Goal: Task Accomplishment & Management: Manage account settings

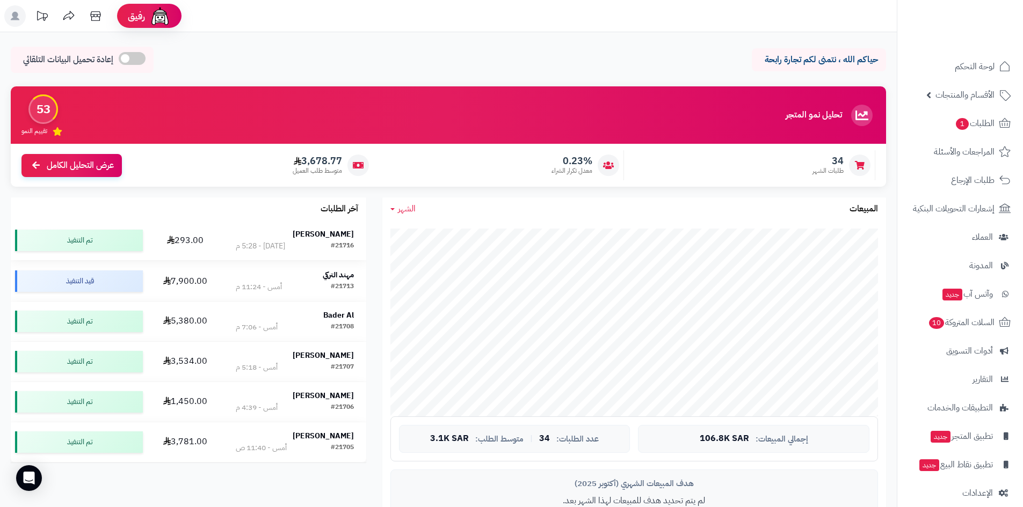
click at [338, 229] on strong "[PERSON_NAME]" at bounding box center [323, 234] width 61 height 11
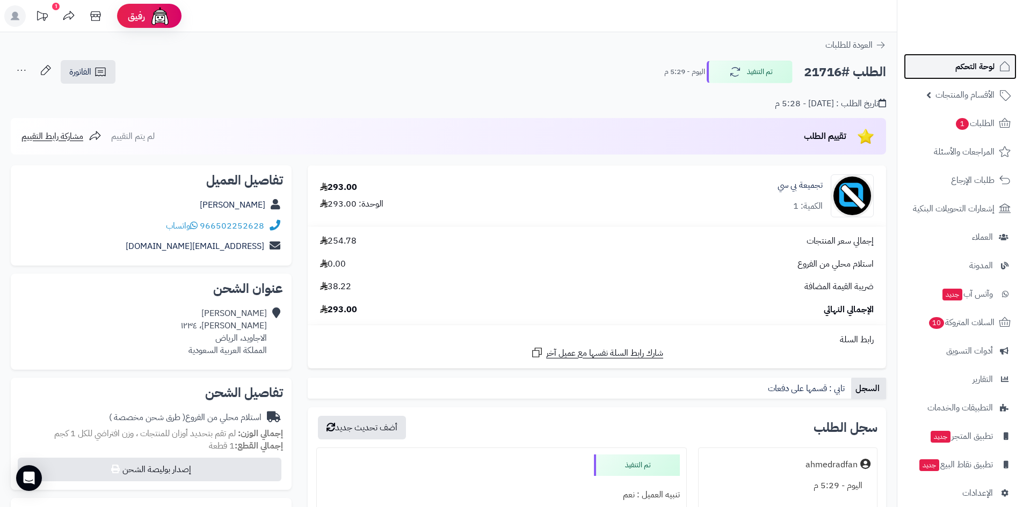
click at [961, 68] on span "لوحة التحكم" at bounding box center [974, 66] width 39 height 15
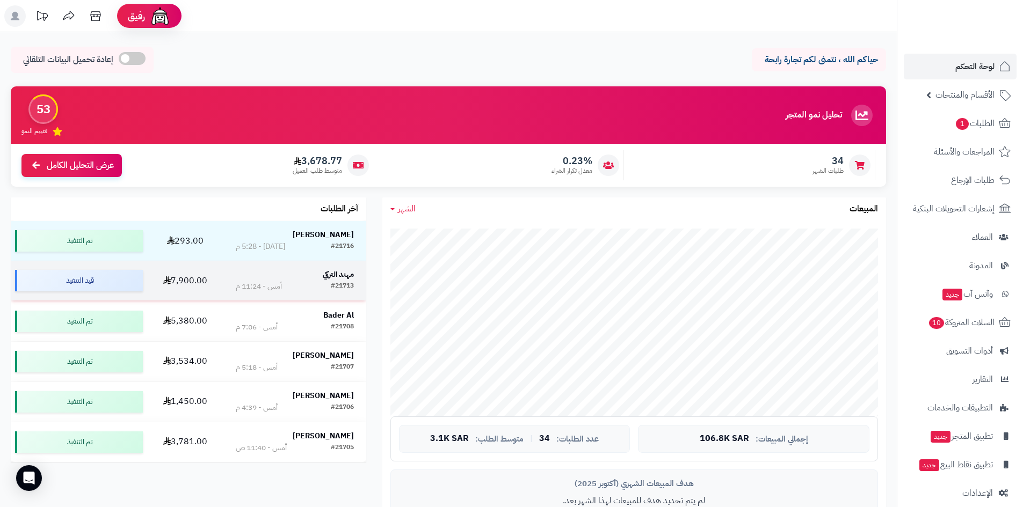
click at [327, 261] on td "مهند التركي #21713 أمس - 11:24 م" at bounding box center [294, 281] width 143 height 40
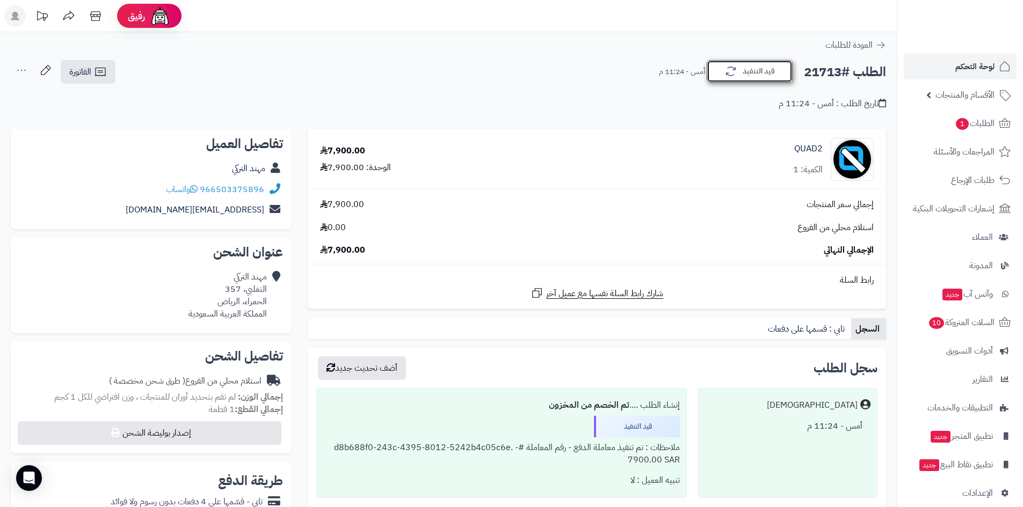
click at [725, 67] on icon "button" at bounding box center [730, 71] width 13 height 13
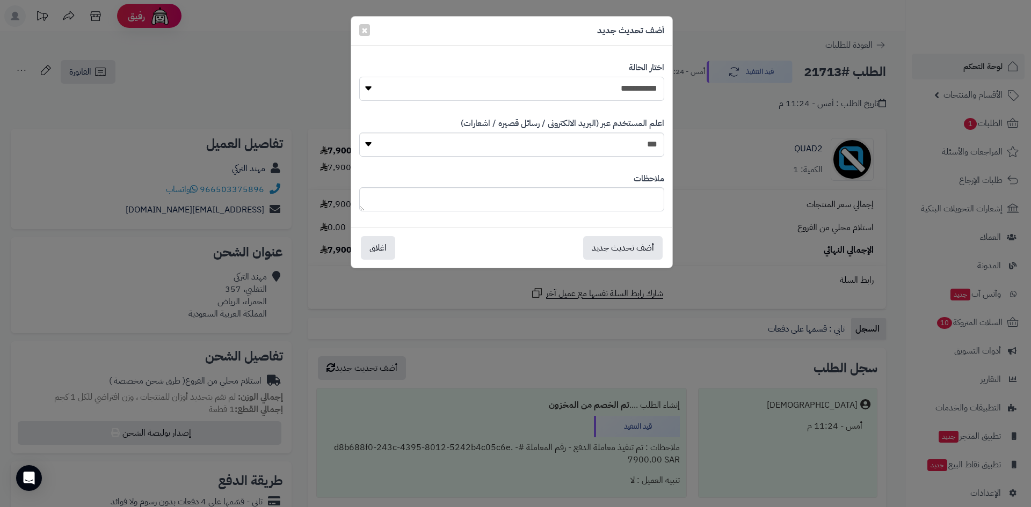
click at [628, 93] on select "**********" at bounding box center [511, 89] width 305 height 24
select select "*"
click at [359, 77] on select "**********" at bounding box center [511, 89] width 305 height 24
click at [642, 251] on button "أضف تحديث جديد" at bounding box center [622, 248] width 79 height 24
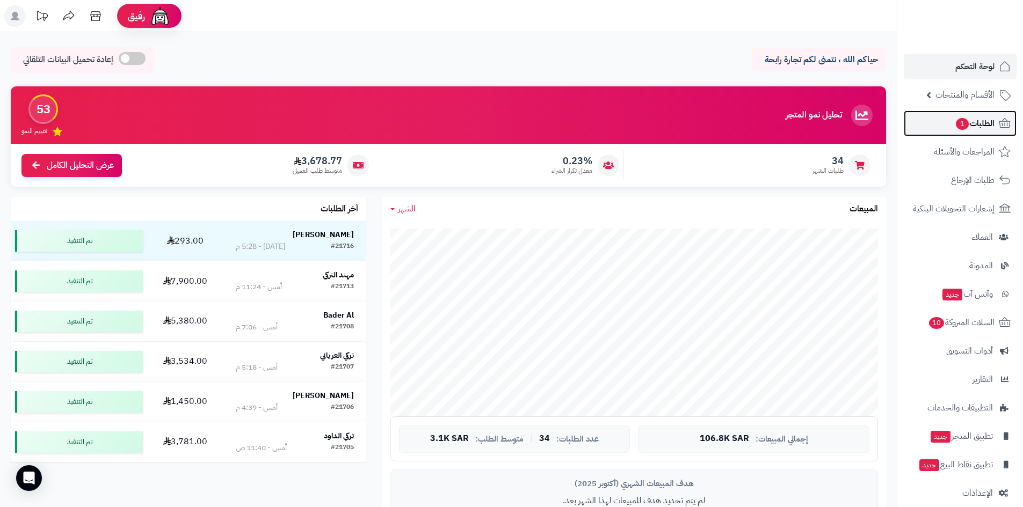
click at [974, 130] on span "الطلبات 1" at bounding box center [975, 123] width 40 height 15
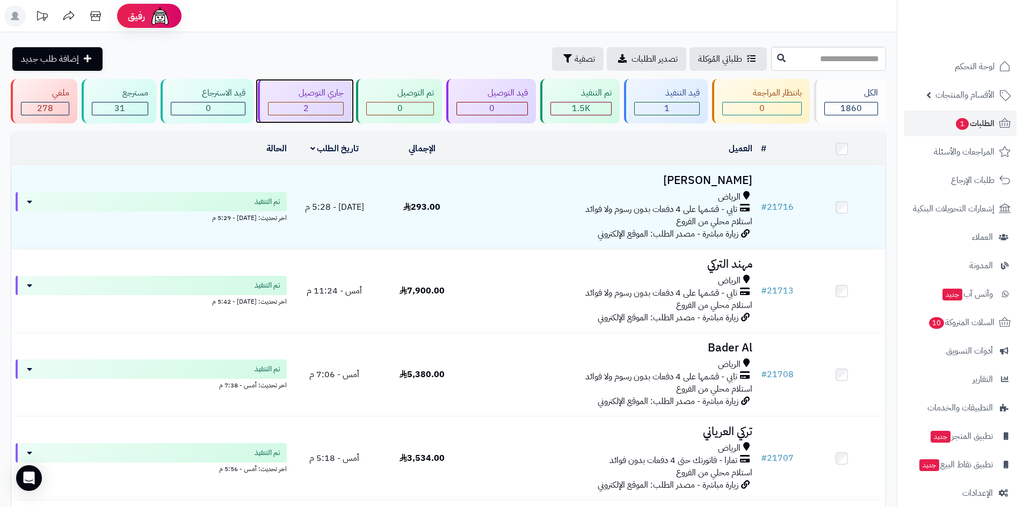
click at [305, 105] on span "2" at bounding box center [305, 108] width 5 height 13
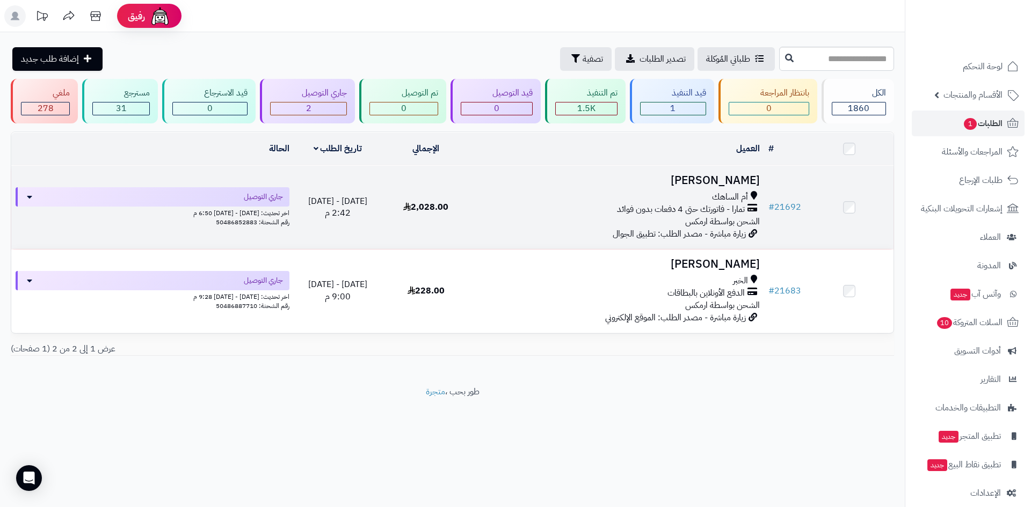
click at [710, 182] on h3 "[PERSON_NAME]" at bounding box center [617, 180] width 285 height 12
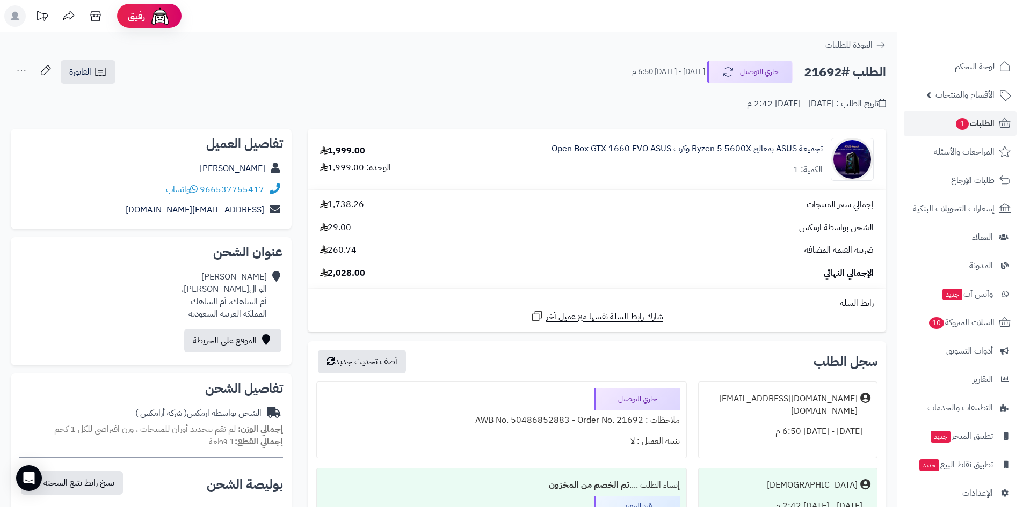
scroll to position [215, 0]
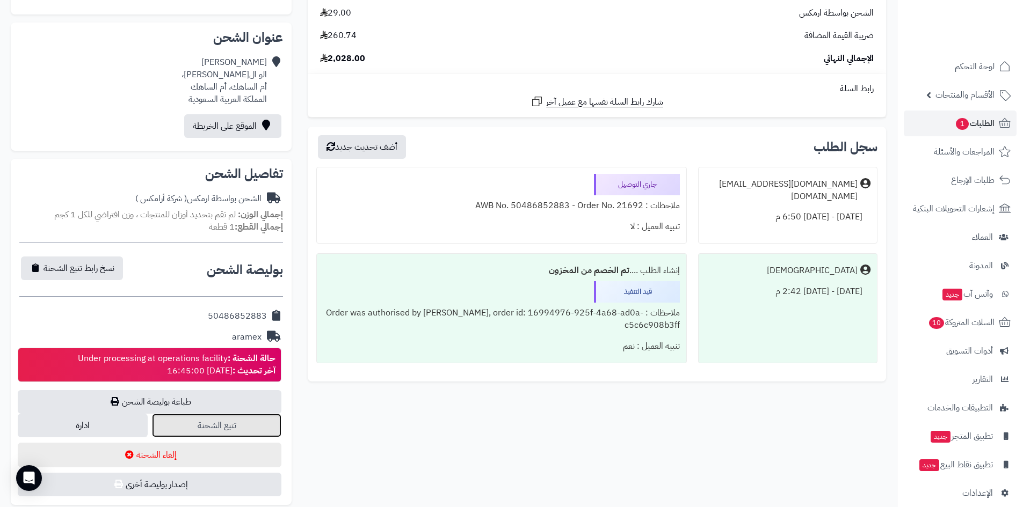
click at [266, 422] on link "تتبع الشحنة" at bounding box center [217, 426] width 130 height 24
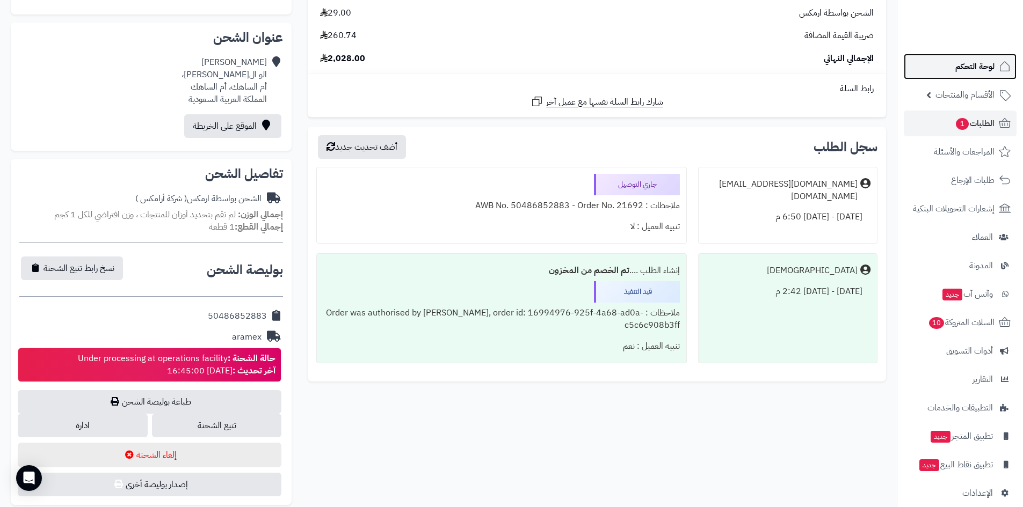
click at [948, 60] on link "لوحة التحكم" at bounding box center [960, 67] width 113 height 26
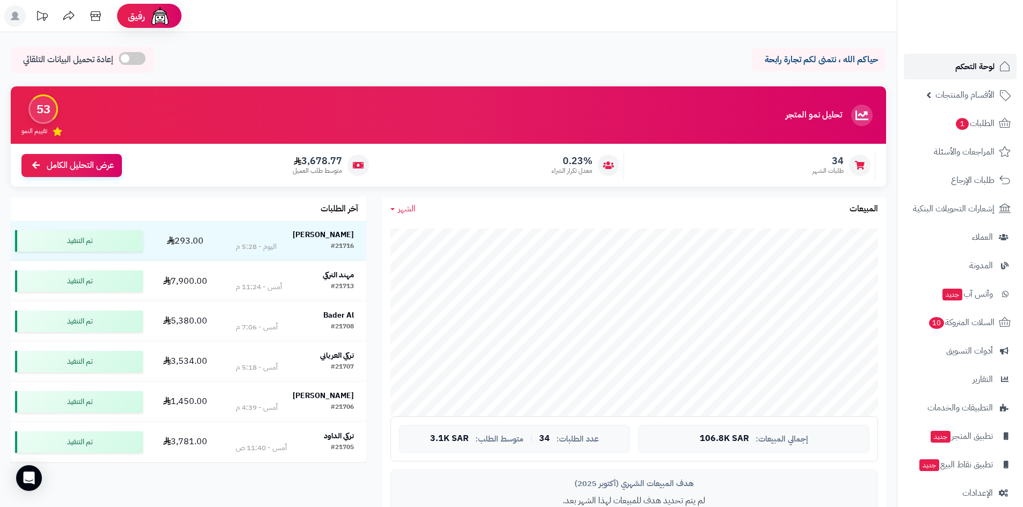
click at [937, 56] on link "لوحة التحكم" at bounding box center [960, 67] width 113 height 26
click at [944, 123] on link "الطلبات 1" at bounding box center [960, 124] width 113 height 26
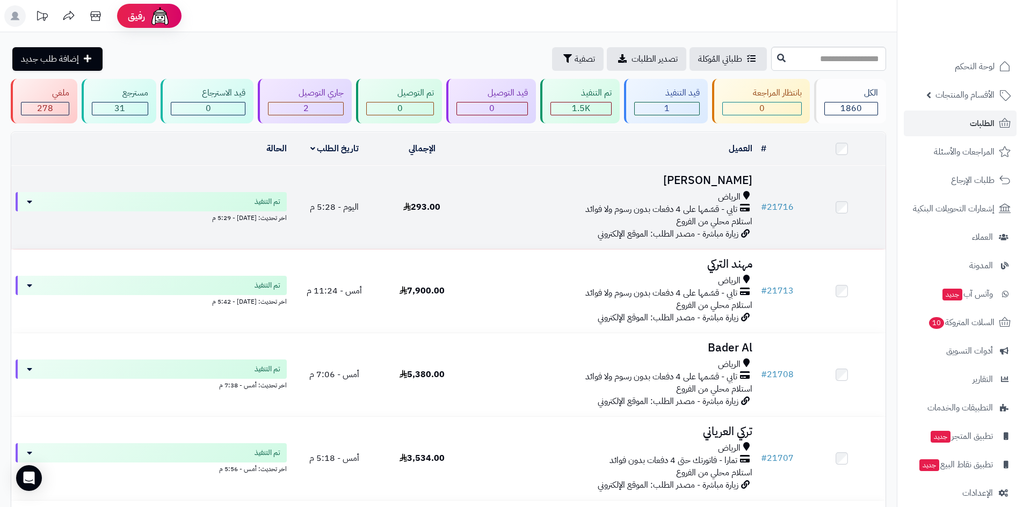
click at [654, 178] on h3 "[PERSON_NAME]" at bounding box center [611, 180] width 282 height 12
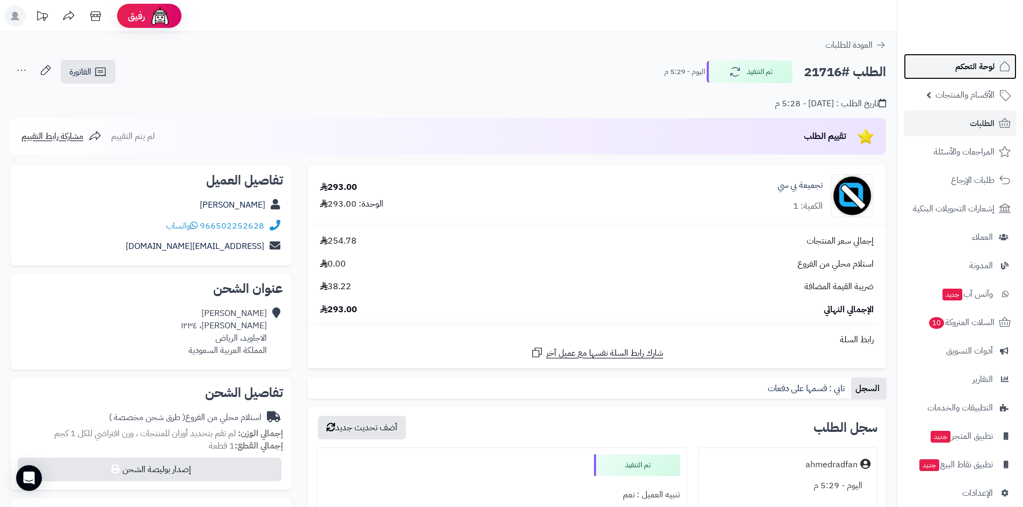
click at [955, 73] on link "لوحة التحكم" at bounding box center [960, 67] width 113 height 26
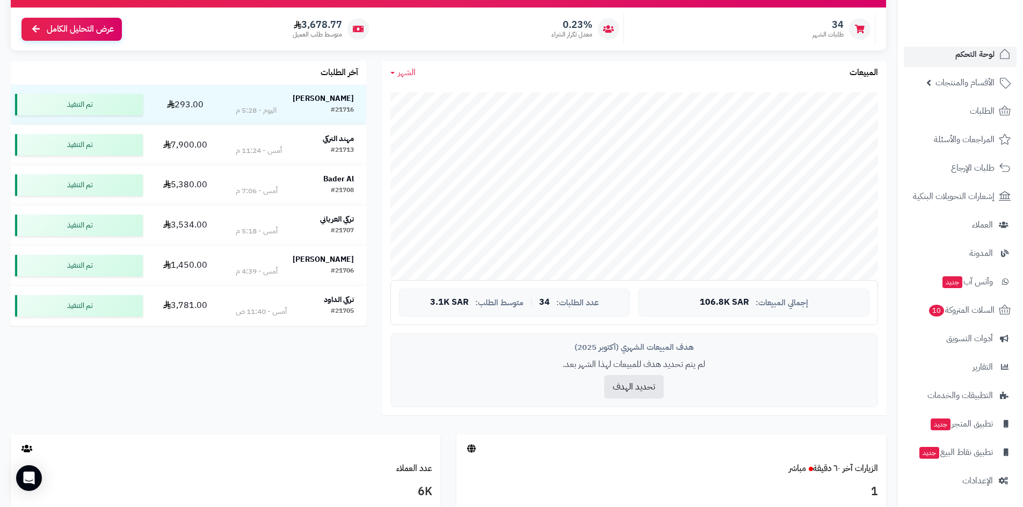
scroll to position [215, 0]
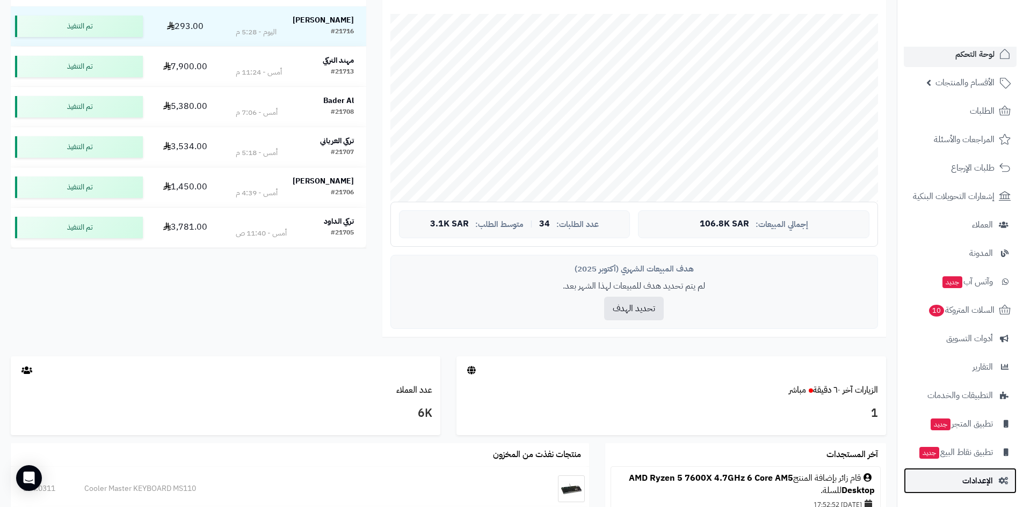
click at [959, 484] on link "الإعدادات" at bounding box center [960, 481] width 113 height 26
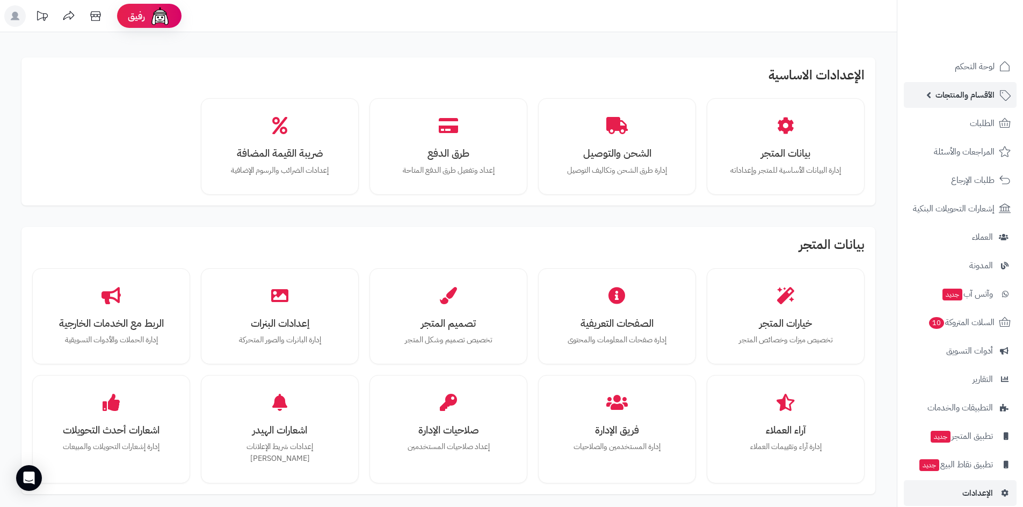
drag, startPoint x: 955, startPoint y: 94, endPoint x: 955, endPoint y: 100, distance: 5.9
click at [955, 95] on span "الأقسام والمنتجات" at bounding box center [964, 95] width 59 height 15
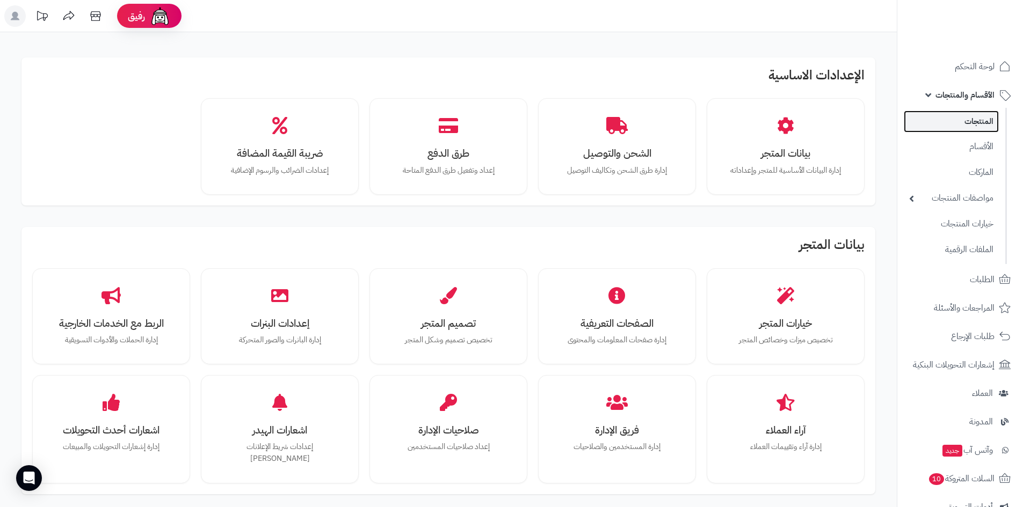
click at [955, 116] on link "المنتجات" at bounding box center [951, 122] width 95 height 22
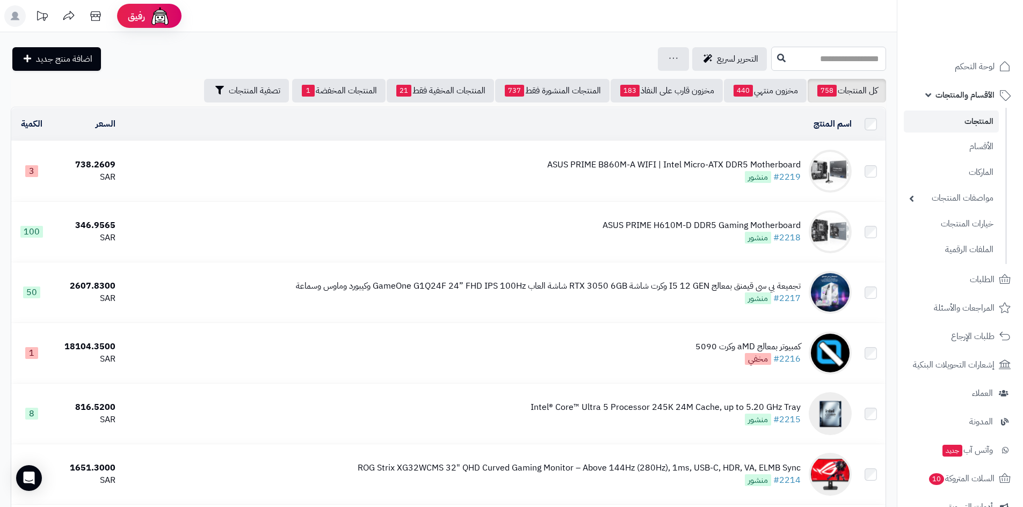
click at [801, 67] on input "text" at bounding box center [828, 59] width 115 height 24
type input "****"
click at [800, 82] on link "AMD Ryzen 7 7800X3D Gaming Processor" at bounding box center [828, 85] width 115 height 20
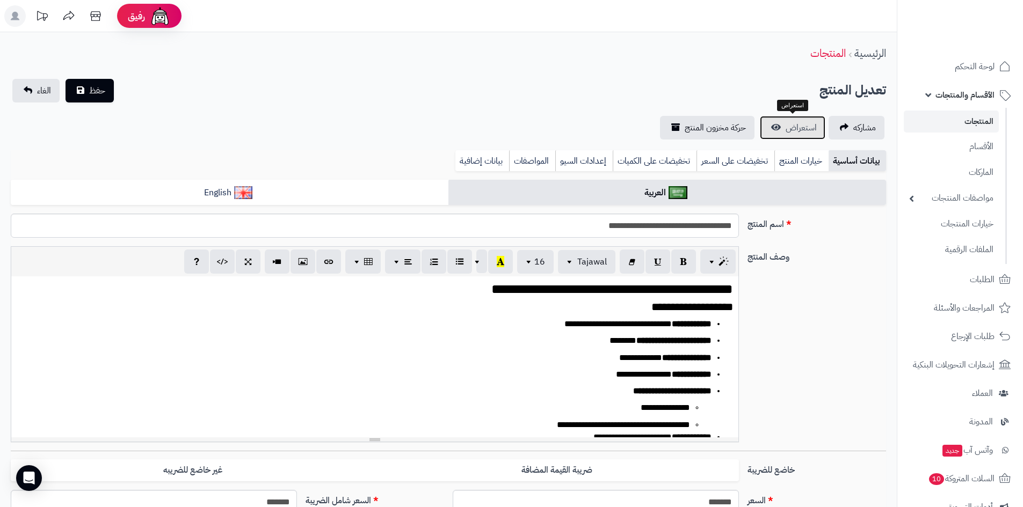
click at [790, 136] on link "استعراض" at bounding box center [792, 128] width 65 height 24
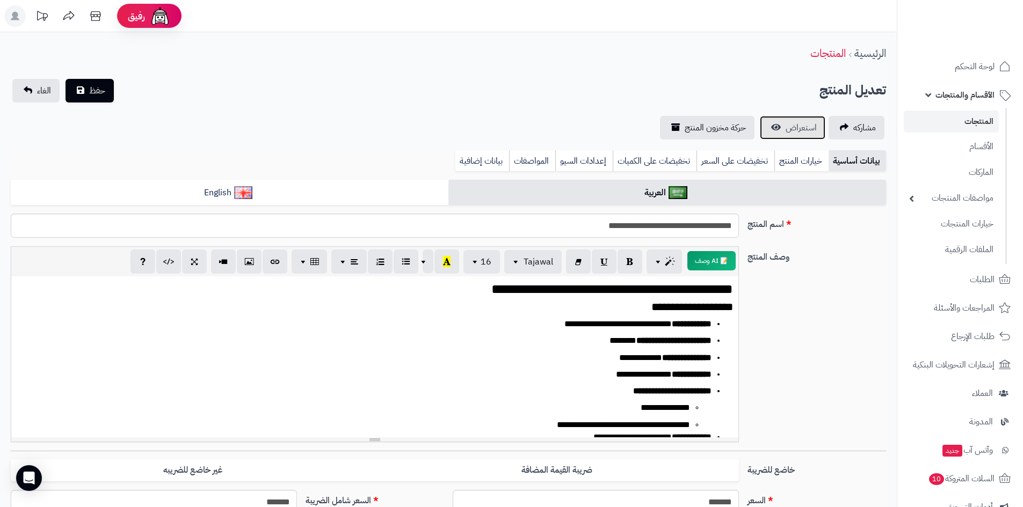
scroll to position [327, 0]
click at [932, 62] on link "لوحة التحكم" at bounding box center [960, 67] width 113 height 26
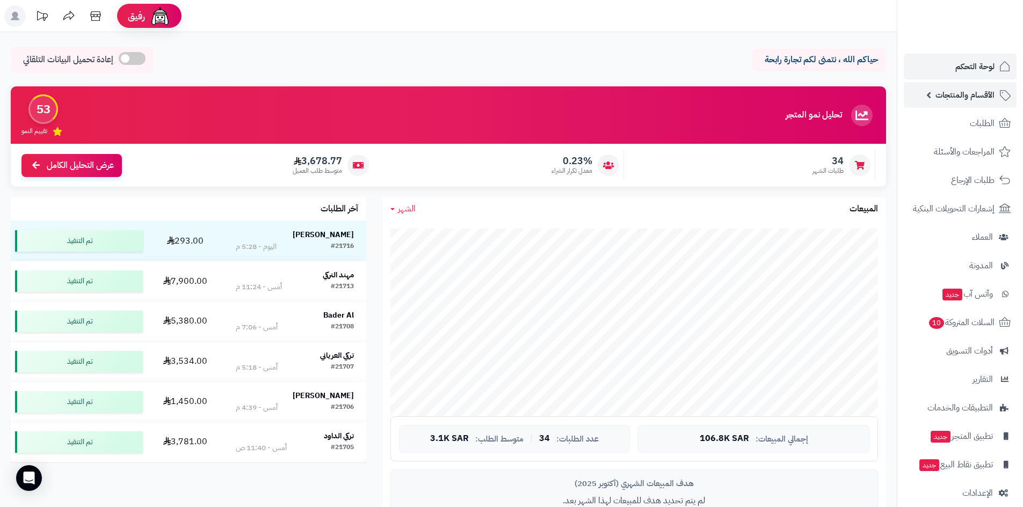
click at [945, 88] on span "الأقسام والمنتجات" at bounding box center [964, 95] width 59 height 15
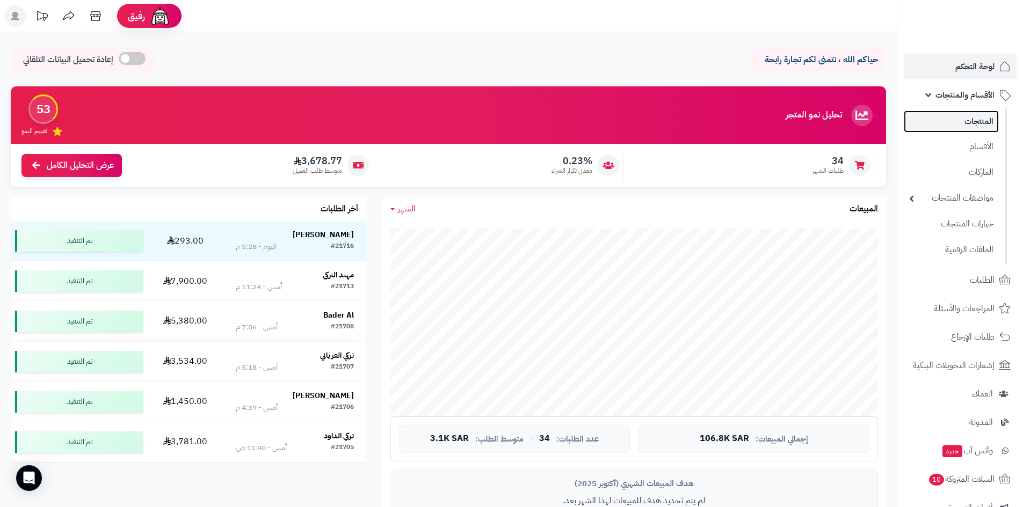
click at [955, 111] on link "المنتجات" at bounding box center [951, 122] width 95 height 22
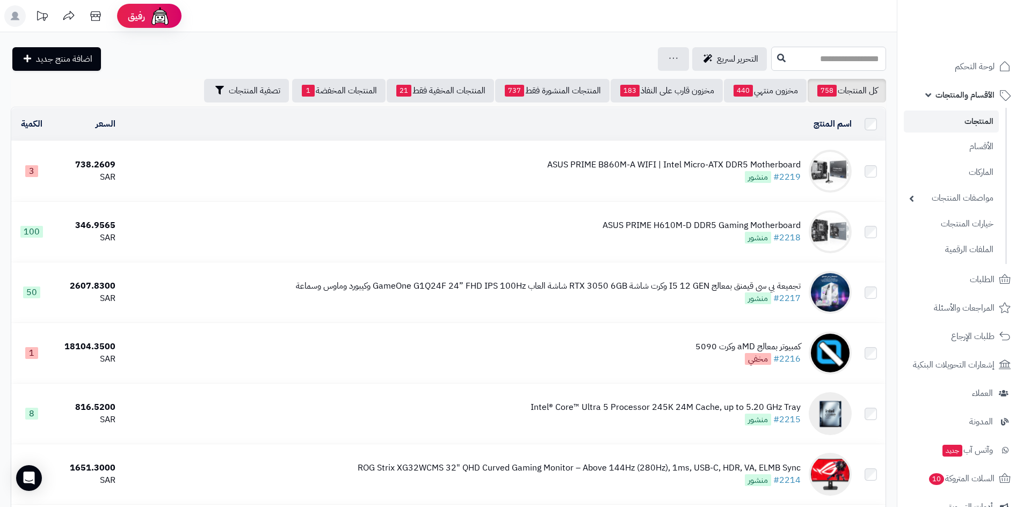
click at [786, 63] on input "text" at bounding box center [828, 59] width 115 height 24
paste input "***"
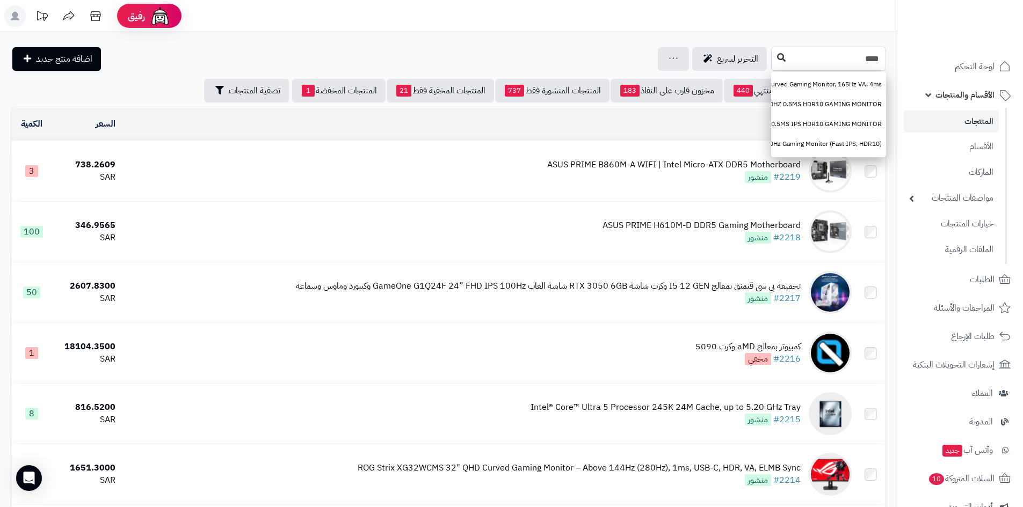
type input "***"
click at [773, 62] on button at bounding box center [781, 58] width 16 height 20
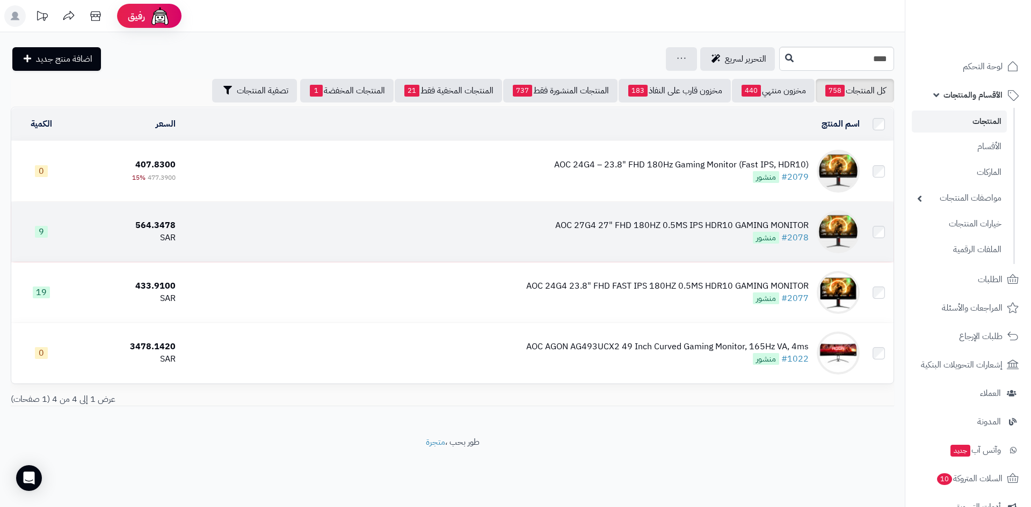
click at [601, 223] on div "AOC 27G4 27" FHD 180HZ 0.5MS IPS HDR10 GAMING MONITOR" at bounding box center [681, 226] width 253 height 12
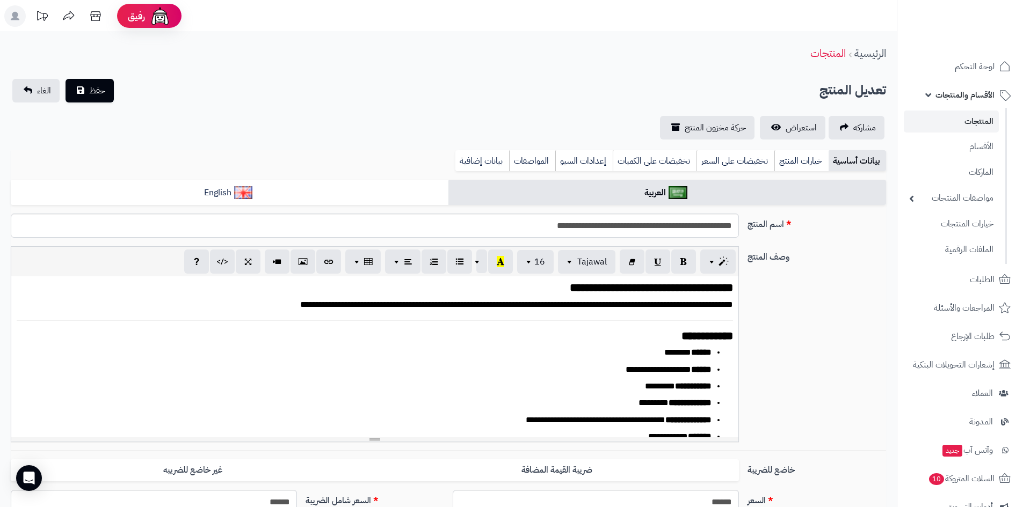
scroll to position [314, 0]
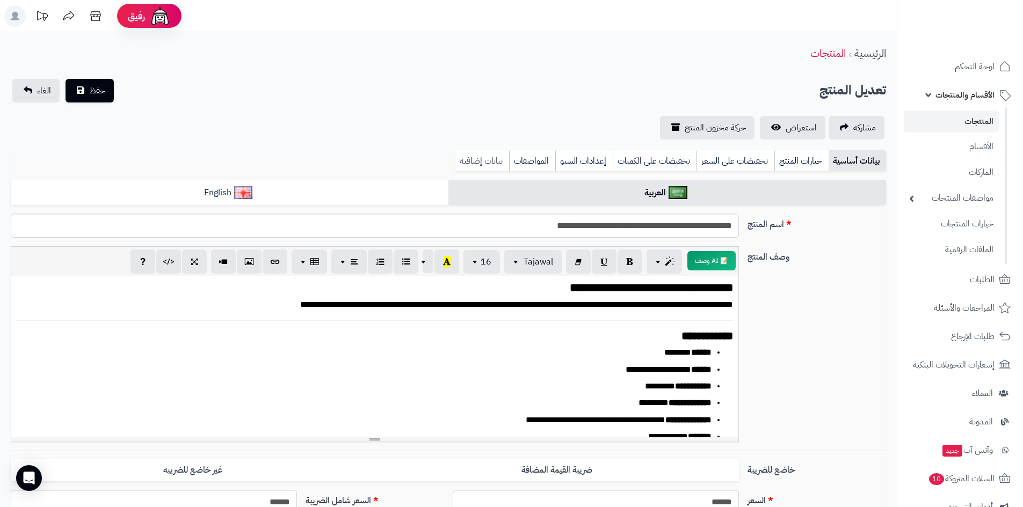
click at [475, 165] on link "بيانات إضافية" at bounding box center [482, 160] width 54 height 21
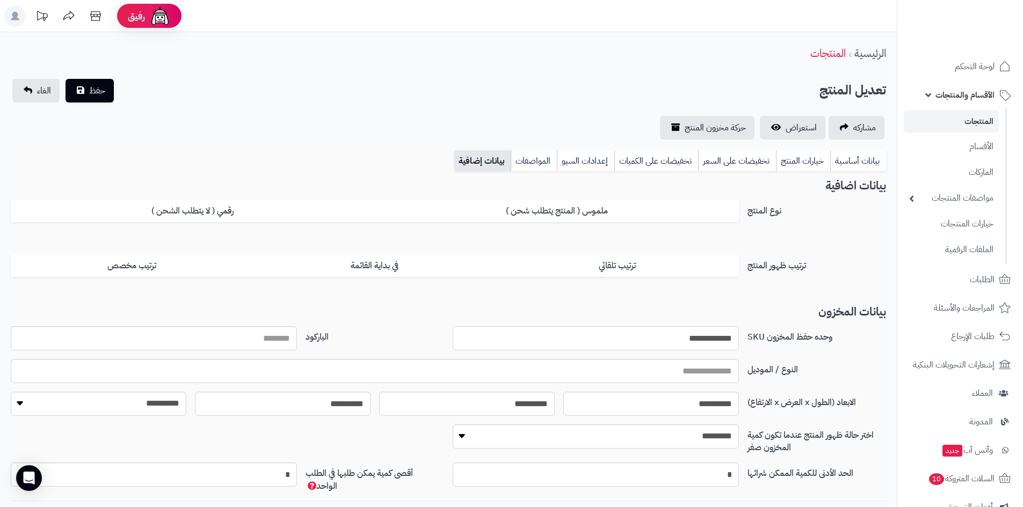
click at [696, 342] on input "**********" at bounding box center [596, 338] width 286 height 24
click at [804, 135] on link "استعراض" at bounding box center [792, 128] width 65 height 24
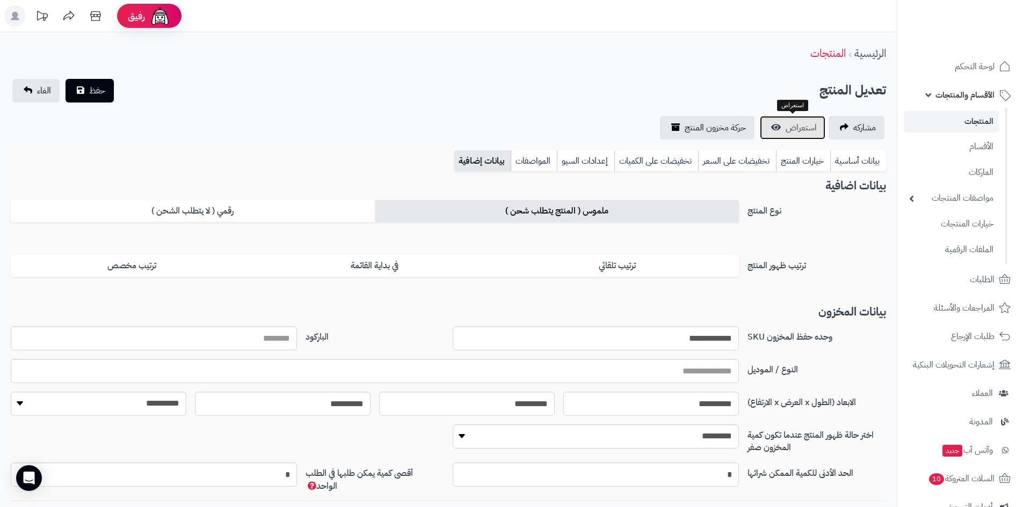
scroll to position [78, 0]
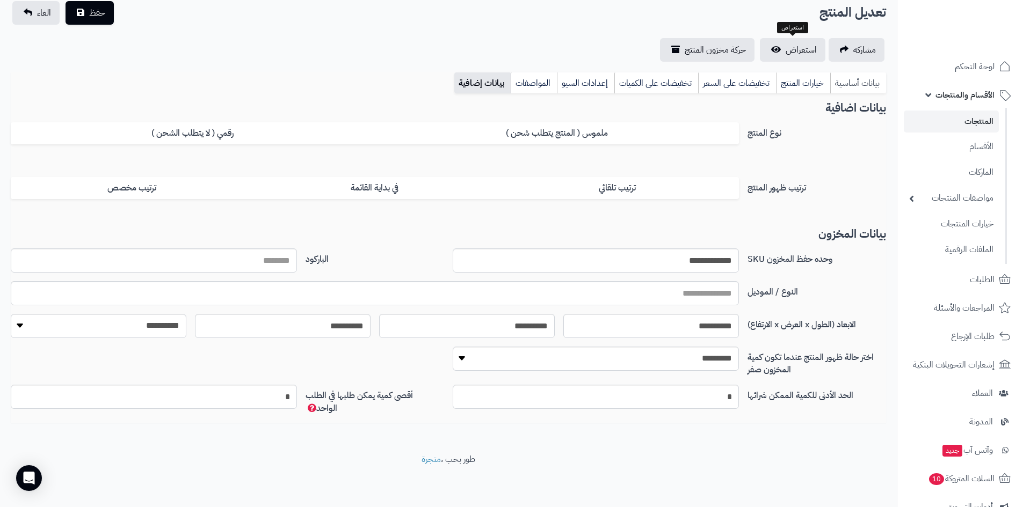
click at [840, 88] on link "بيانات أساسية" at bounding box center [858, 82] width 56 height 21
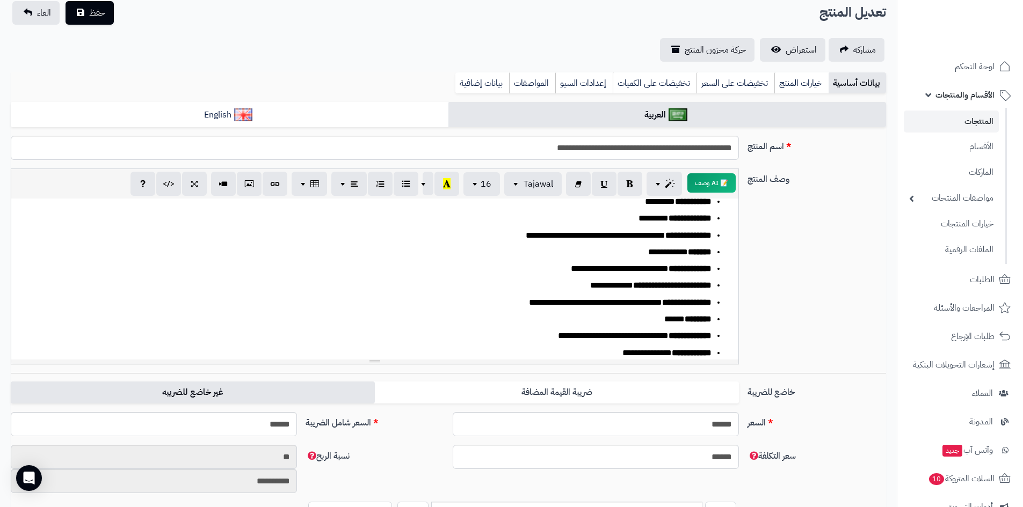
scroll to position [107, 0]
click at [270, 420] on input "******" at bounding box center [154, 424] width 286 height 24
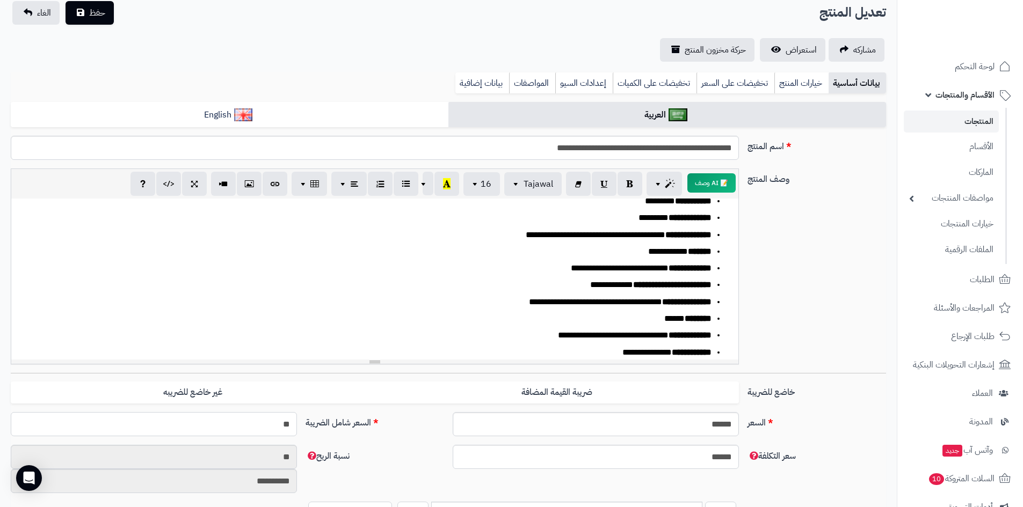
type input "***"
type input "**********"
type input "***"
click at [100, 8] on span "حفظ" at bounding box center [97, 12] width 16 height 13
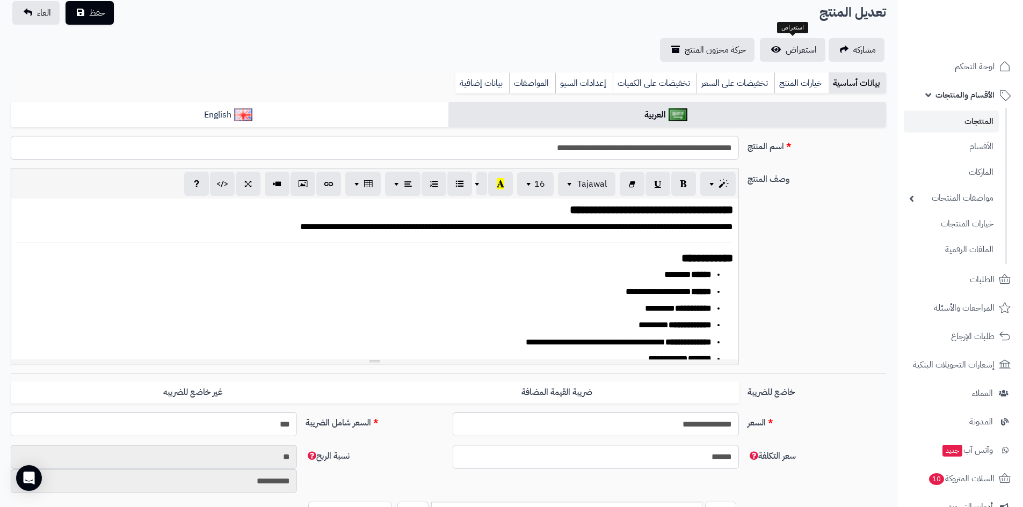
scroll to position [319, 0]
click at [795, 60] on link "استعراض" at bounding box center [792, 50] width 65 height 24
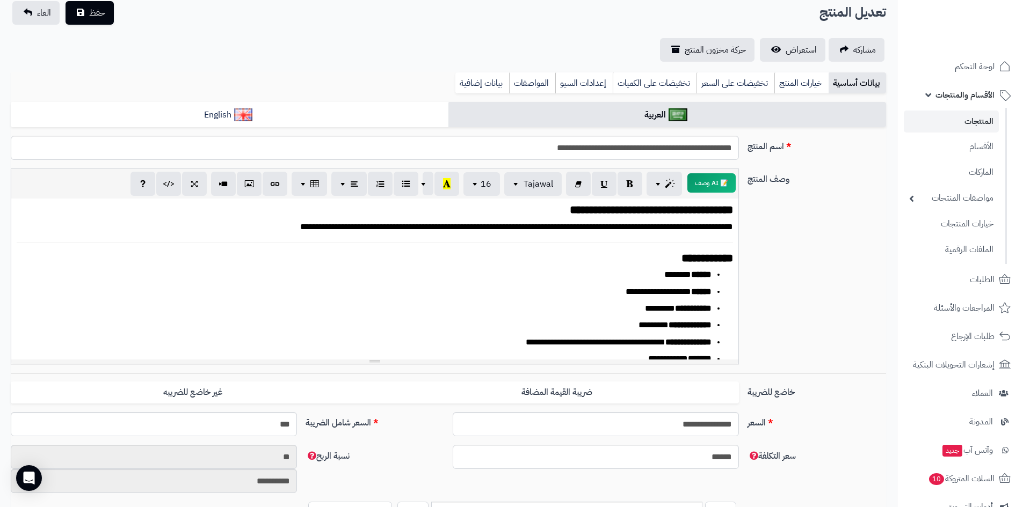
click at [961, 51] on nav "لوحة التحكم الأقسام والمنتجات المنتجات الأقسام الماركات مواصفات المنتجات مواصفا…" at bounding box center [960, 266] width 126 height 507
click at [960, 58] on link "لوحة التحكم" at bounding box center [960, 67] width 113 height 26
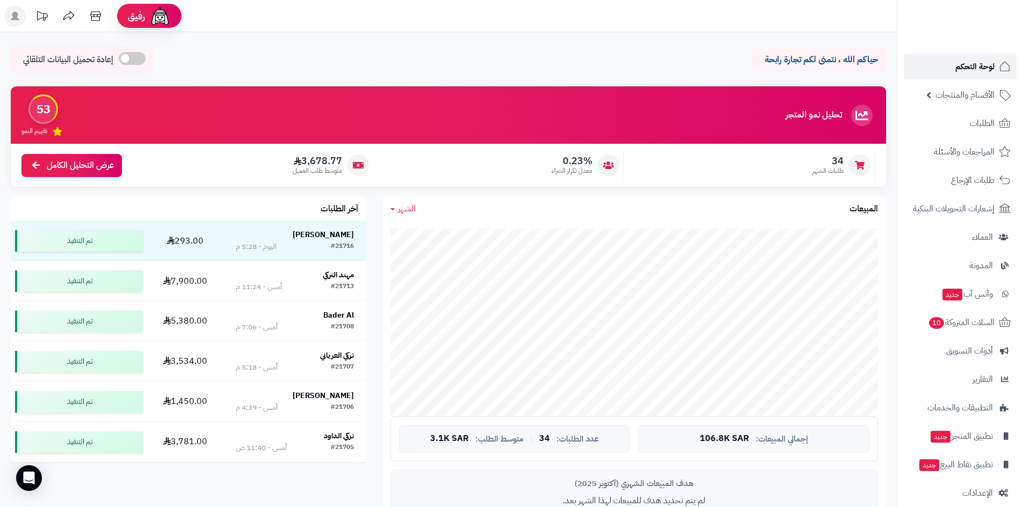
click at [939, 58] on link "لوحة التحكم" at bounding box center [960, 67] width 113 height 26
click at [955, 61] on span "لوحة التحكم" at bounding box center [974, 66] width 39 height 15
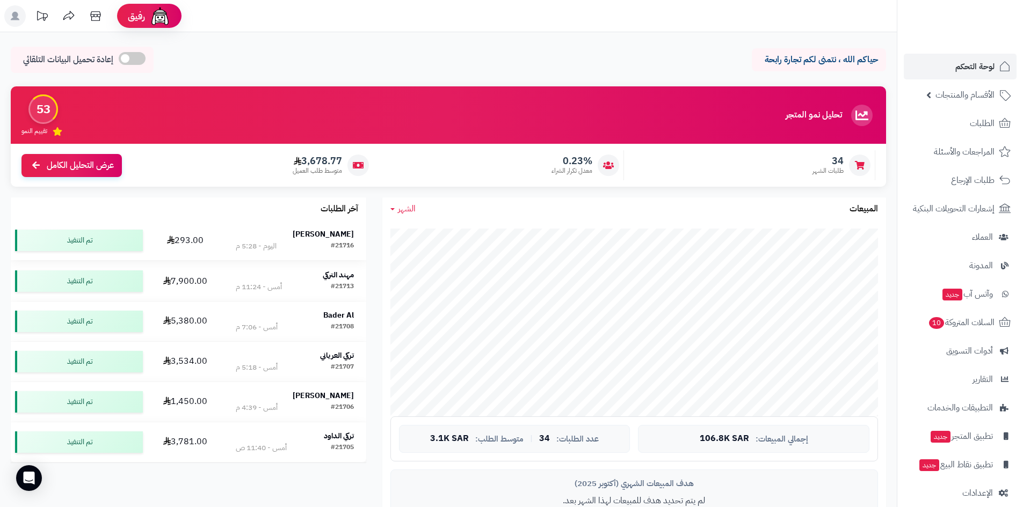
click at [324, 237] on strong "[PERSON_NAME]" at bounding box center [323, 234] width 61 height 11
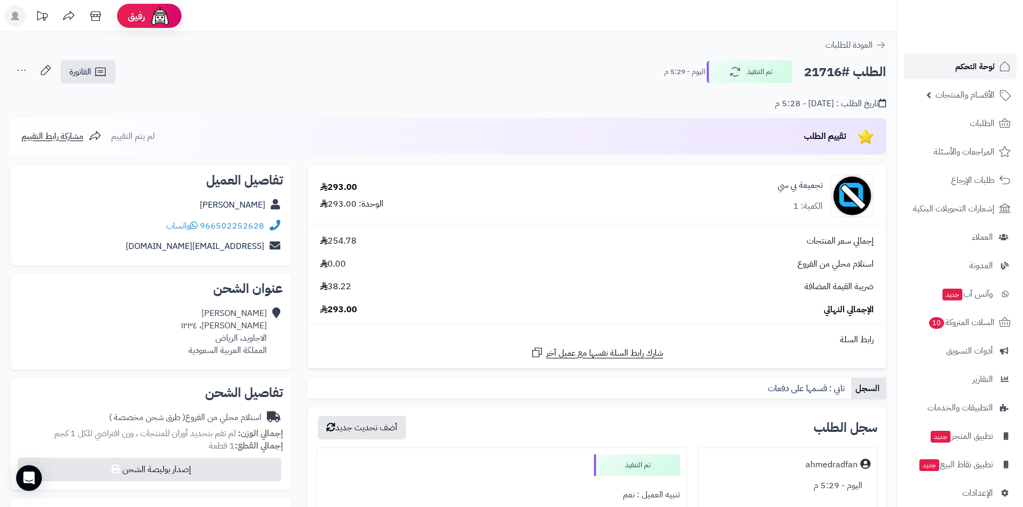
click at [953, 64] on link "لوحة التحكم" at bounding box center [960, 67] width 113 height 26
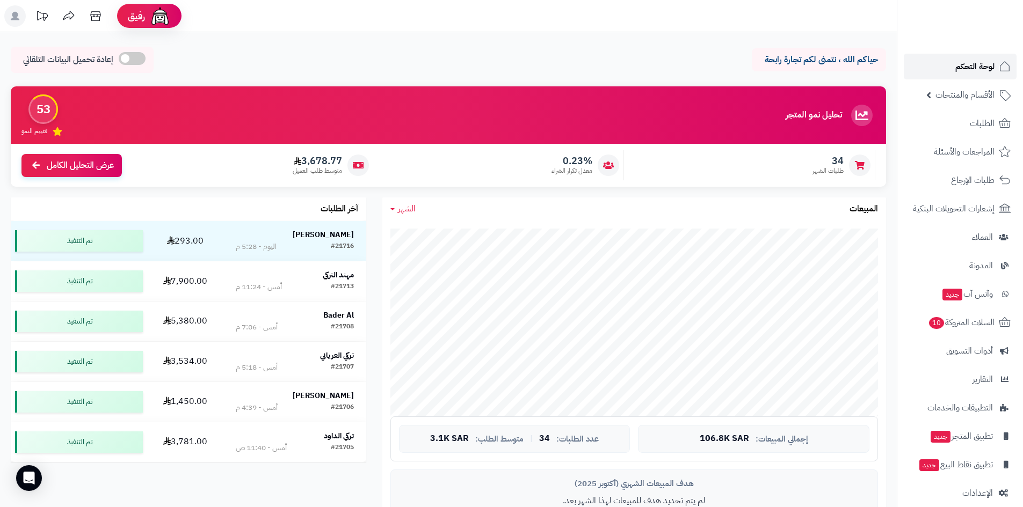
click at [959, 68] on span "لوحة التحكم" at bounding box center [974, 66] width 39 height 15
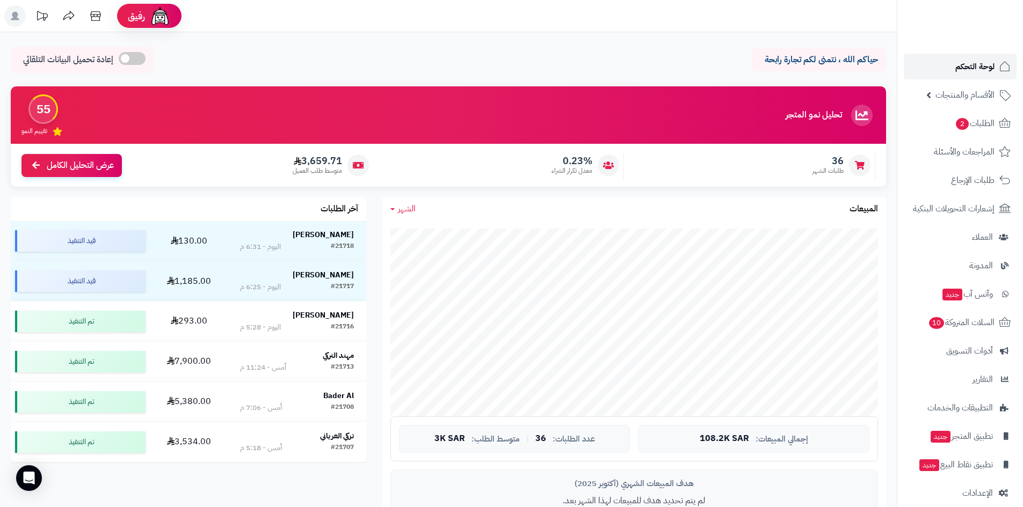
click at [954, 63] on link "لوحة التحكم" at bounding box center [960, 67] width 113 height 26
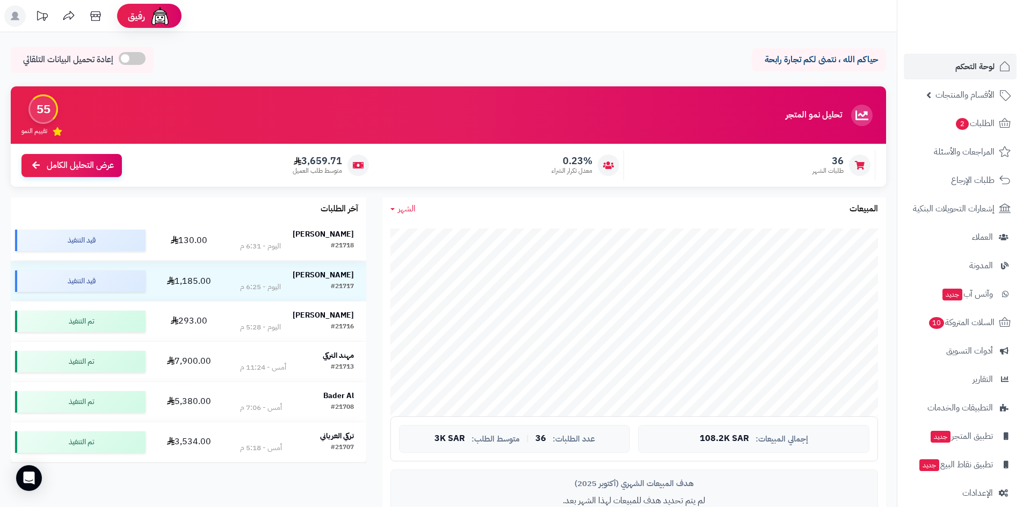
click at [324, 233] on strong "[PERSON_NAME]" at bounding box center [323, 234] width 61 height 11
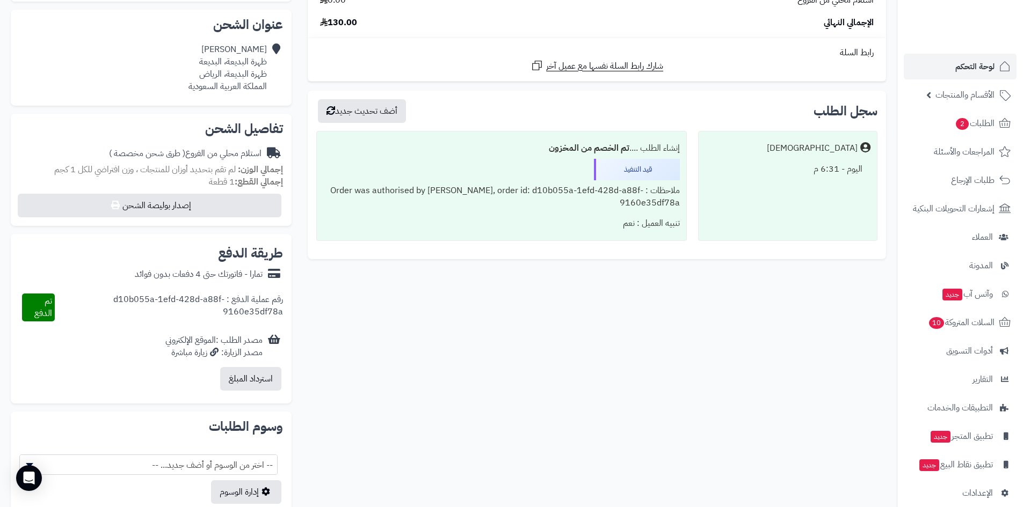
scroll to position [310, 0]
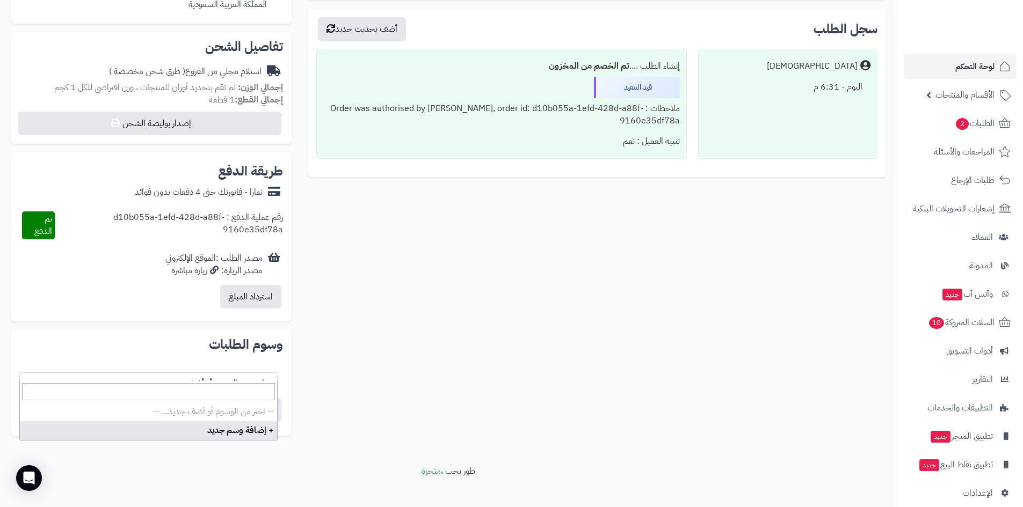
click at [232, 374] on span "-- اختر من الوسوم أو أضف جديد... --" at bounding box center [148, 383] width 257 height 20
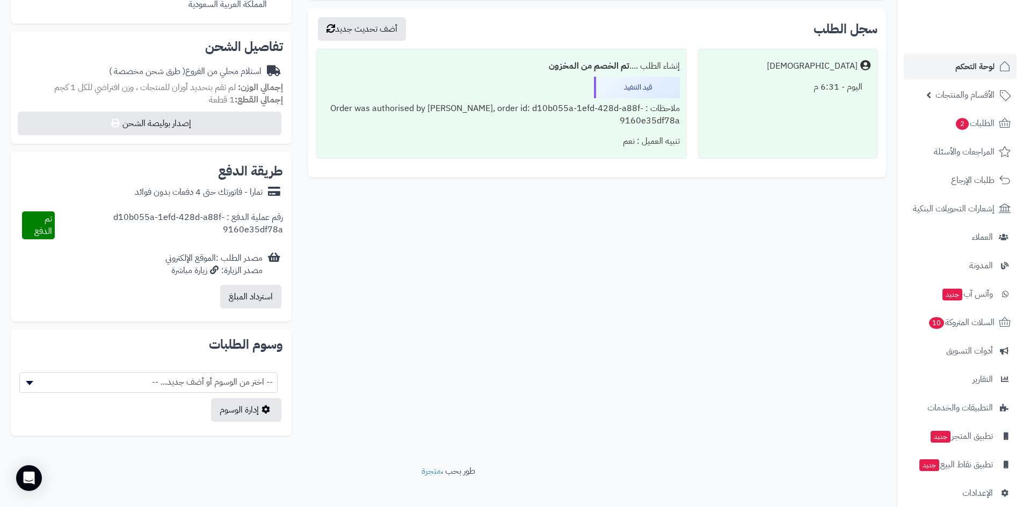
click at [111, 77] on div "**********" at bounding box center [448, 93] width 897 height 743
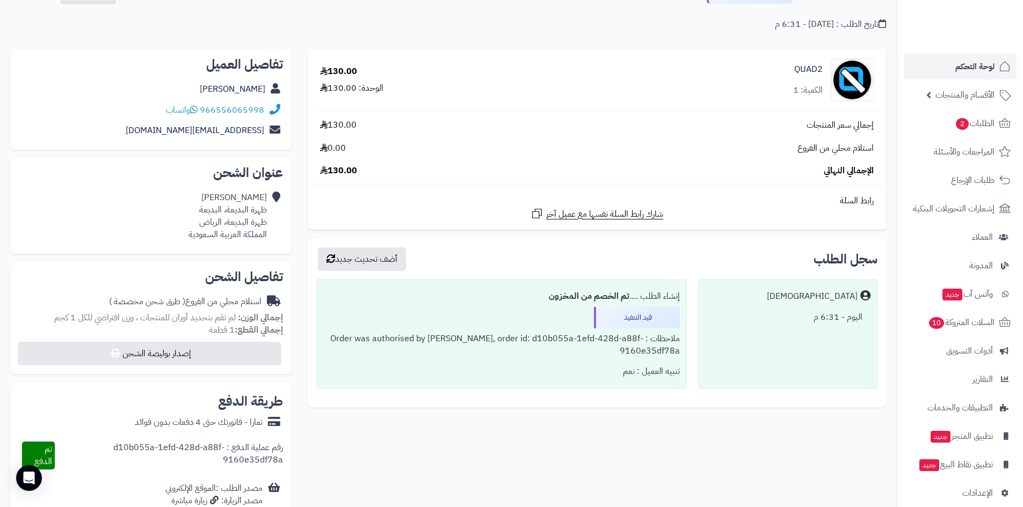
scroll to position [0, 0]
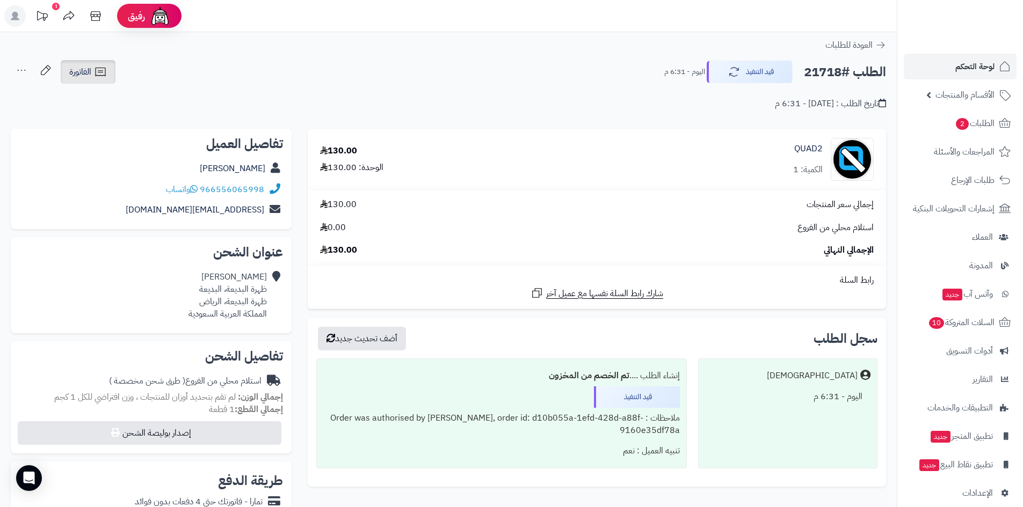
click at [114, 74] on link "الفاتورة" at bounding box center [88, 72] width 55 height 24
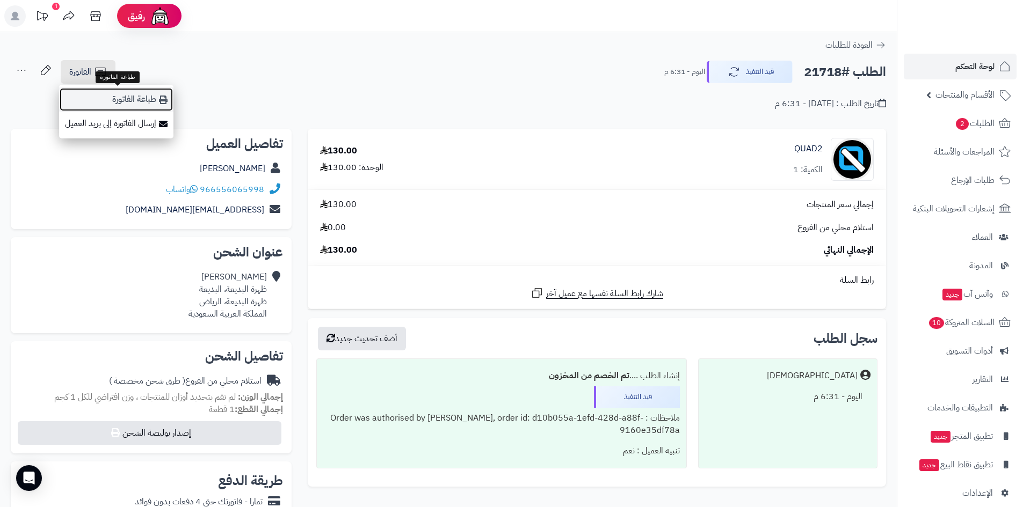
click at [114, 90] on link "طباعة الفاتورة" at bounding box center [116, 100] width 114 height 24
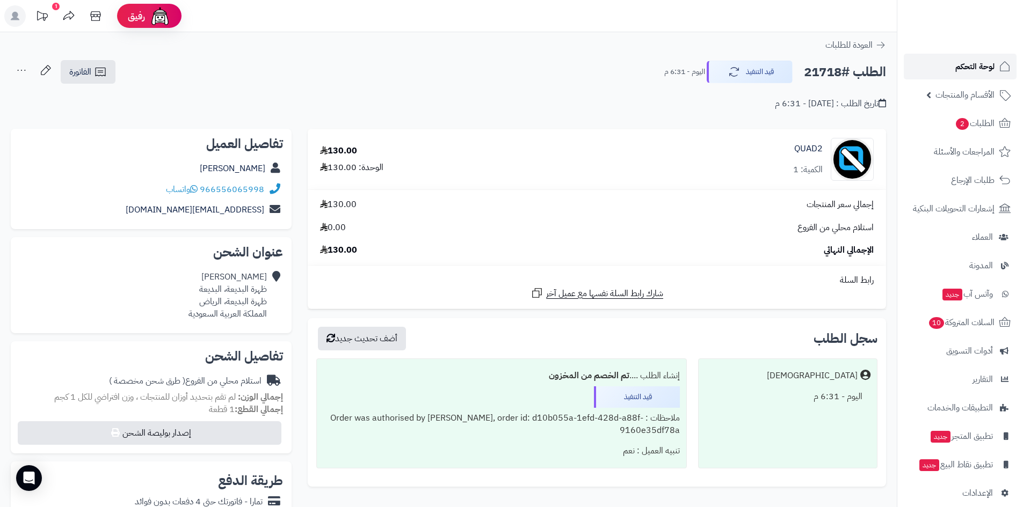
click at [937, 54] on link "لوحة التحكم" at bounding box center [960, 67] width 113 height 26
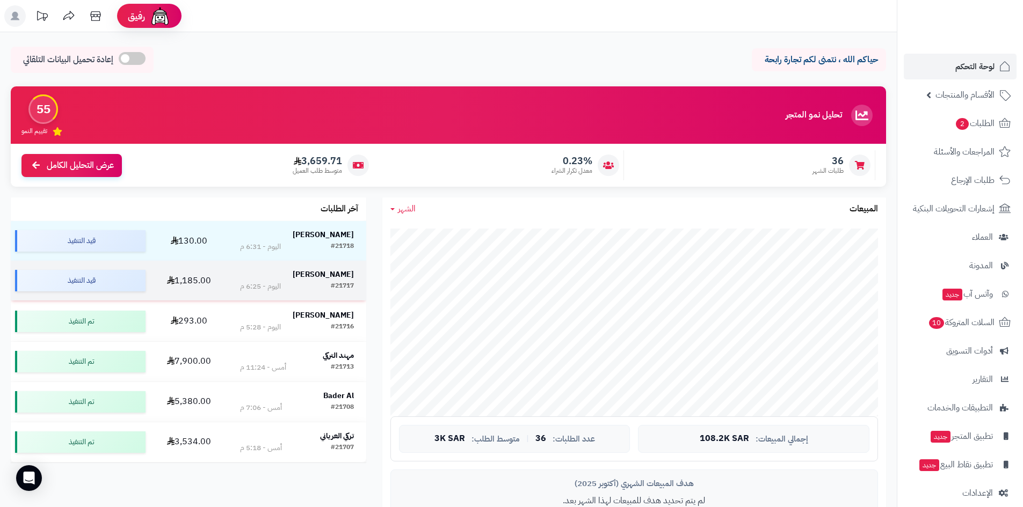
click at [318, 265] on td "[PERSON_NAME] #21717 [DATE] - 6:25 م" at bounding box center [297, 281] width 139 height 40
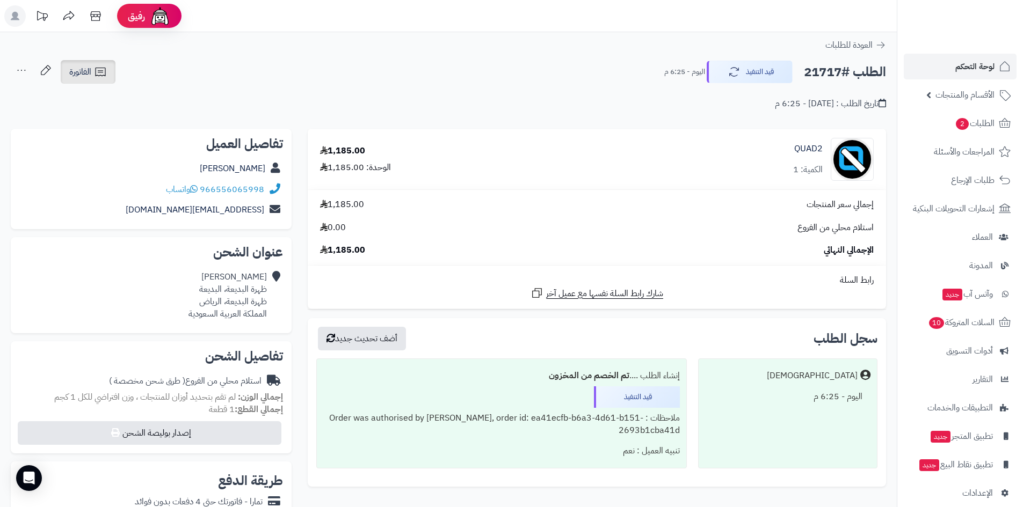
click at [109, 74] on link "الفاتورة" at bounding box center [88, 72] width 55 height 24
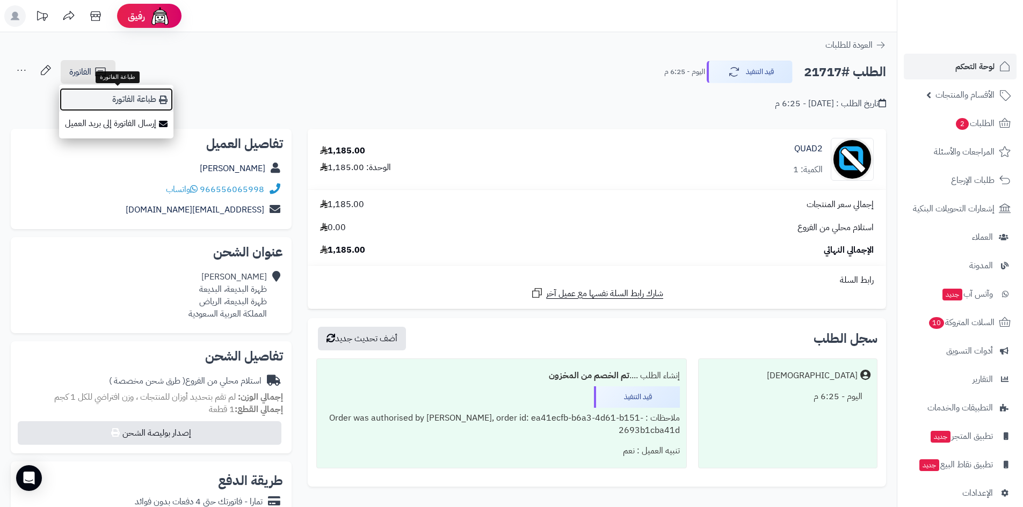
click at [115, 92] on link "طباعة الفاتورة" at bounding box center [116, 100] width 114 height 24
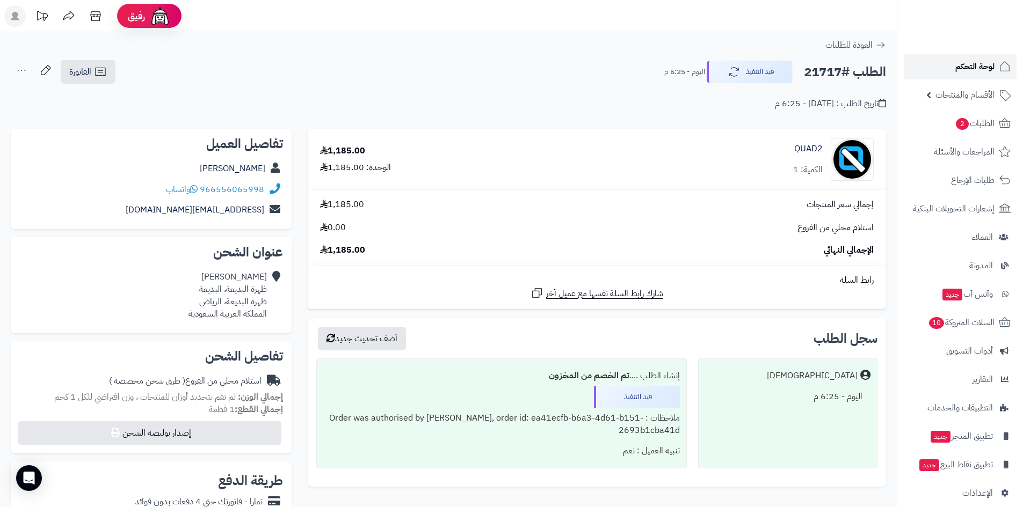
click at [944, 78] on link "لوحة التحكم" at bounding box center [960, 67] width 113 height 26
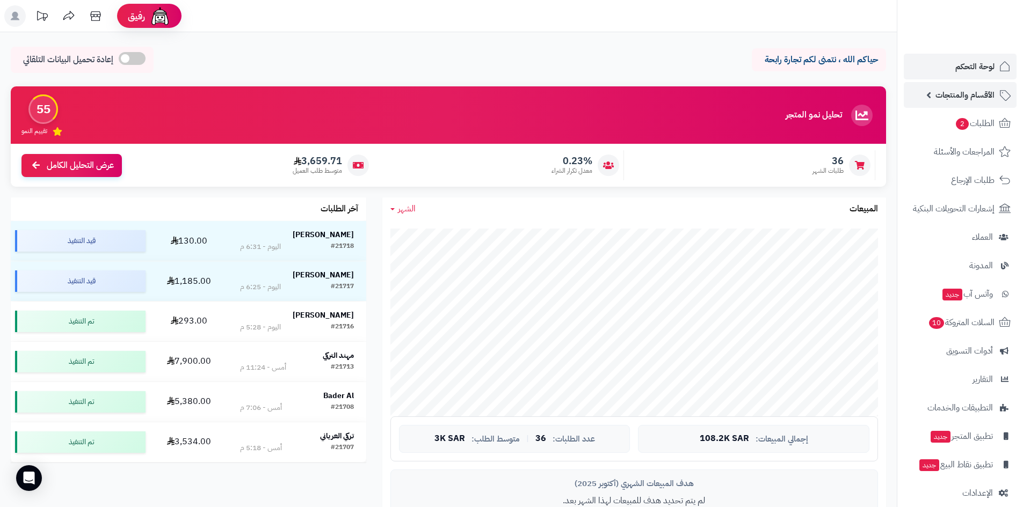
click at [974, 94] on span "الأقسام والمنتجات" at bounding box center [964, 95] width 59 height 15
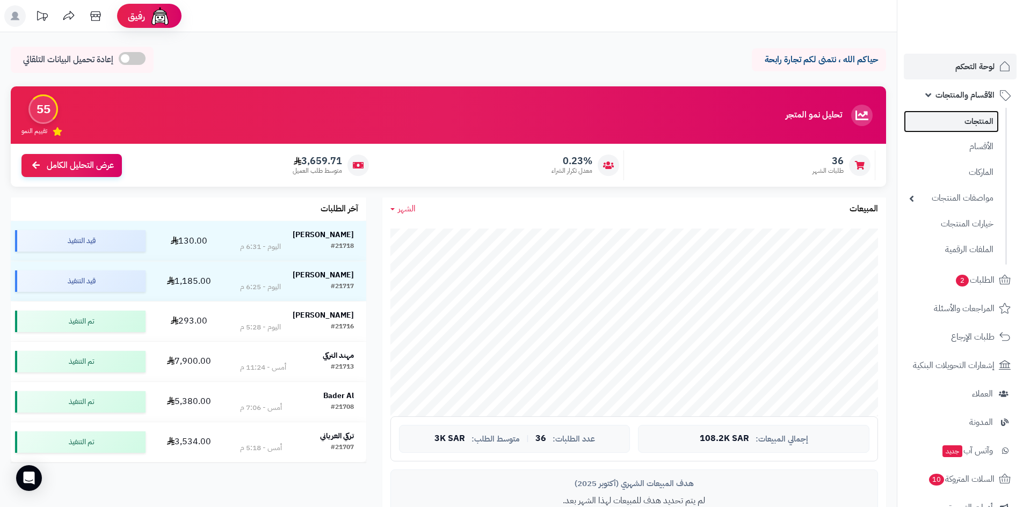
click at [967, 118] on link "المنتجات" at bounding box center [951, 122] width 95 height 22
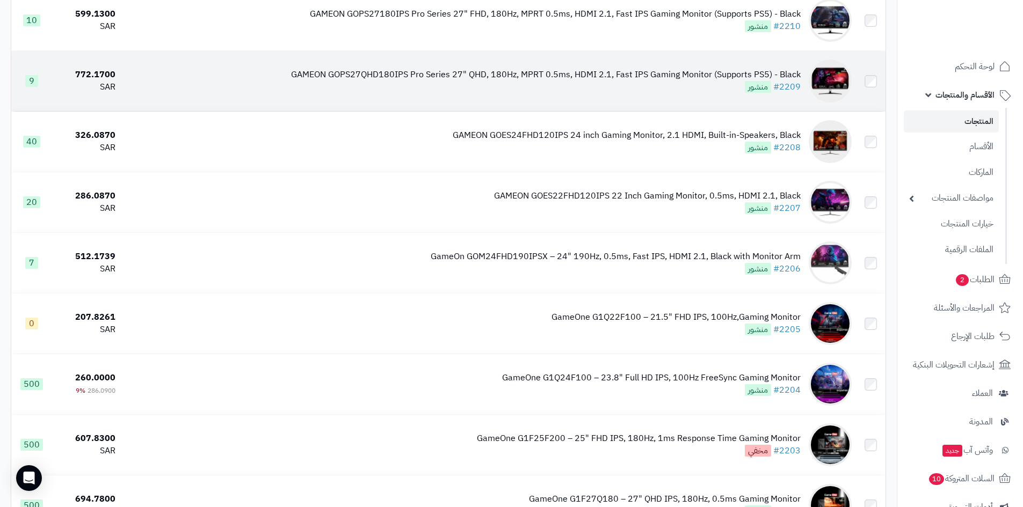
scroll to position [698, 0]
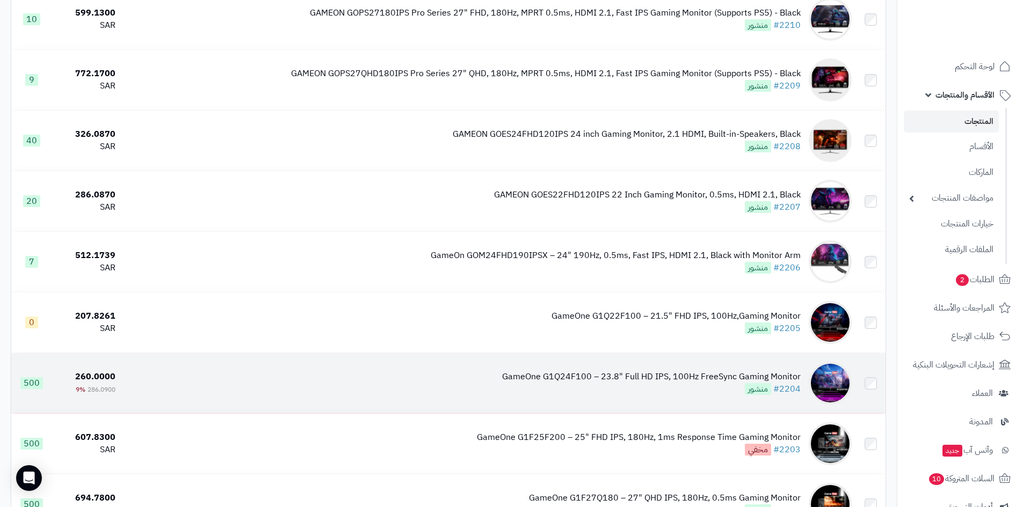
click at [683, 371] on div "GameOne G1Q24F100 – 23.8" Full HD IPS, 100Hz FreeSync Gaming Monitor" at bounding box center [651, 377] width 298 height 12
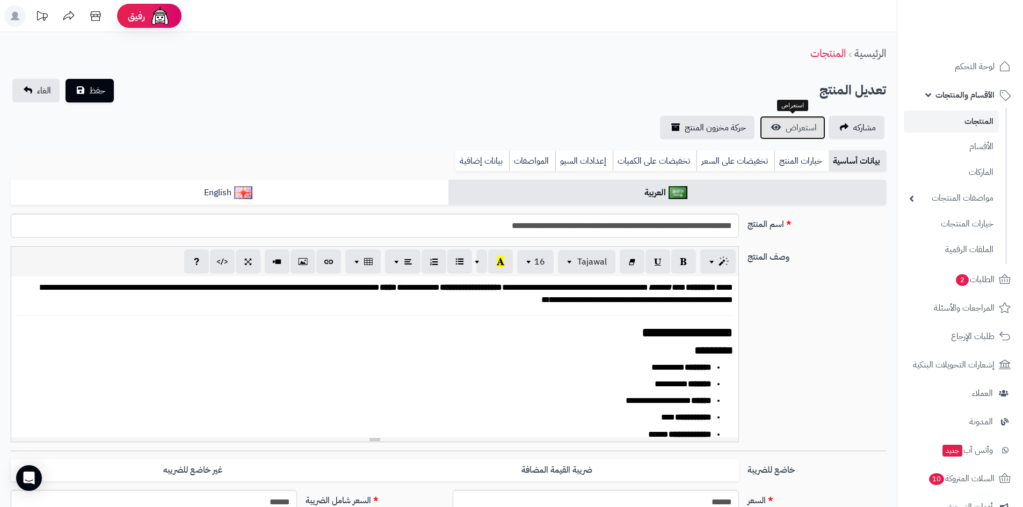
click at [779, 127] on link "استعراض" at bounding box center [792, 128] width 65 height 24
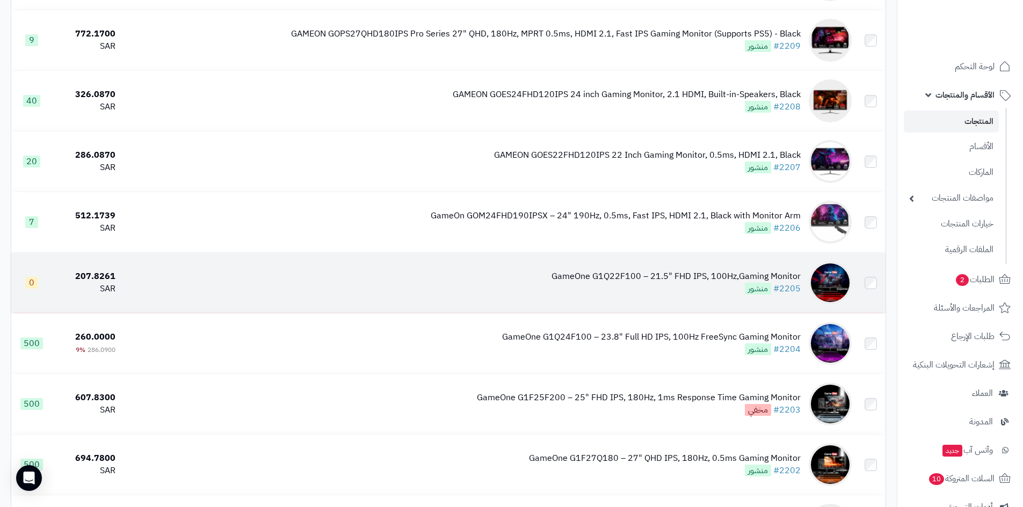
scroll to position [805, 0]
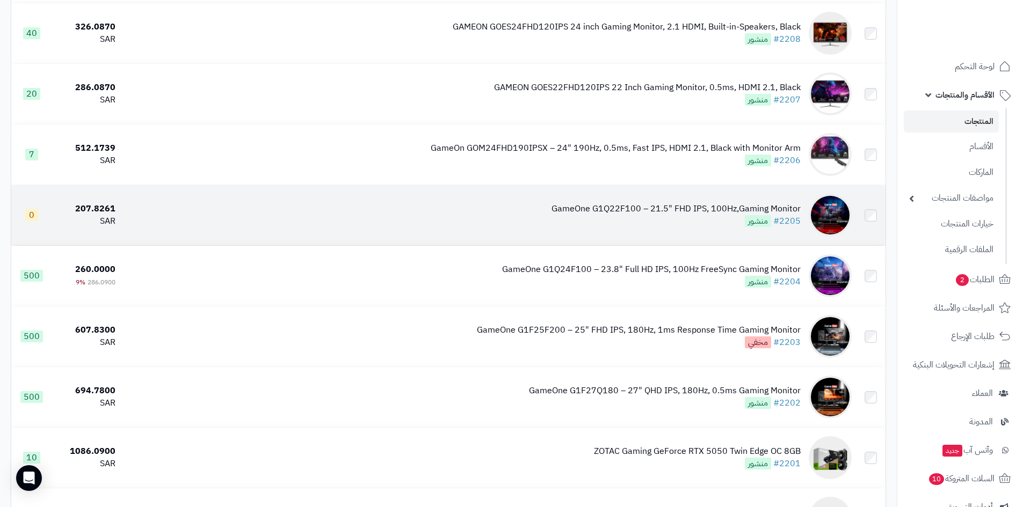
click at [750, 203] on div "GameOne G1Q22F100 – 21.5" FHD IPS, 100Hz,Gaming Monitor" at bounding box center [675, 209] width 249 height 12
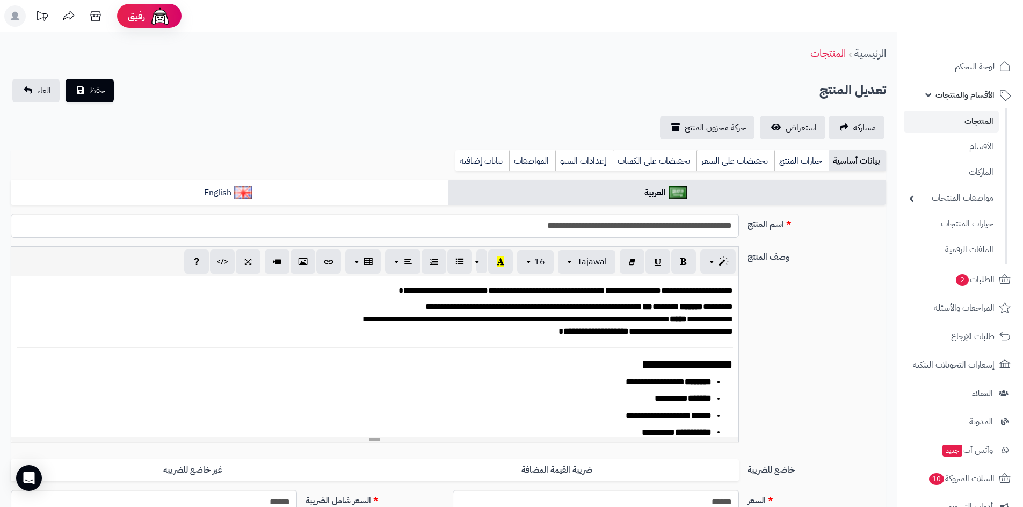
scroll to position [314, 0]
click at [798, 125] on span "استعراض" at bounding box center [800, 127] width 31 height 13
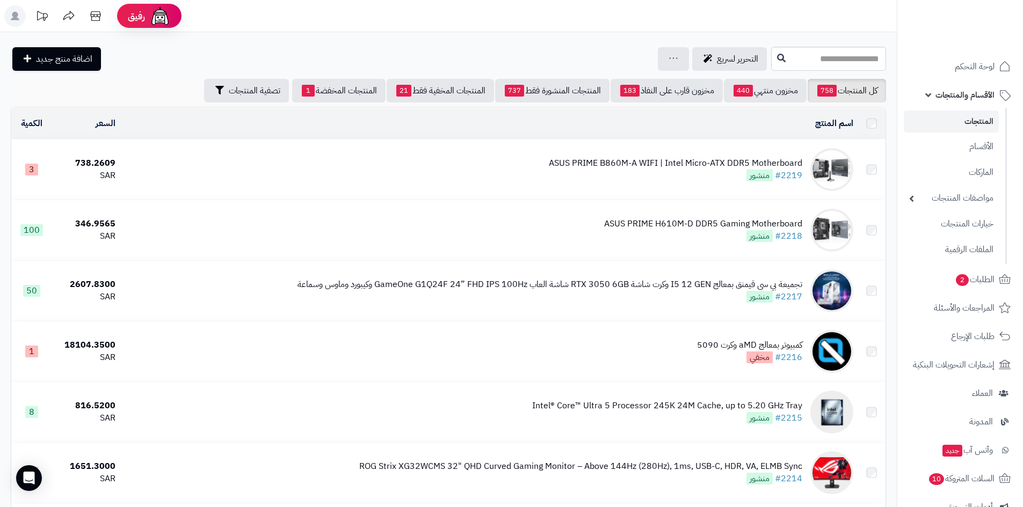
scroll to position [805, 0]
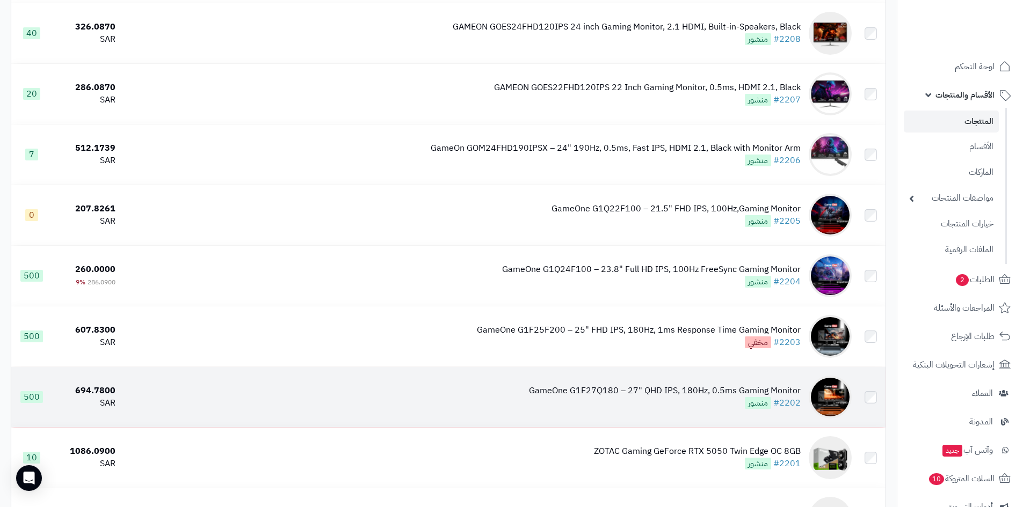
click at [681, 388] on div "GameOne G1F27Q180 – 27" QHD IPS, 180Hz, 0.5ms Gaming Monitor" at bounding box center [665, 391] width 272 height 12
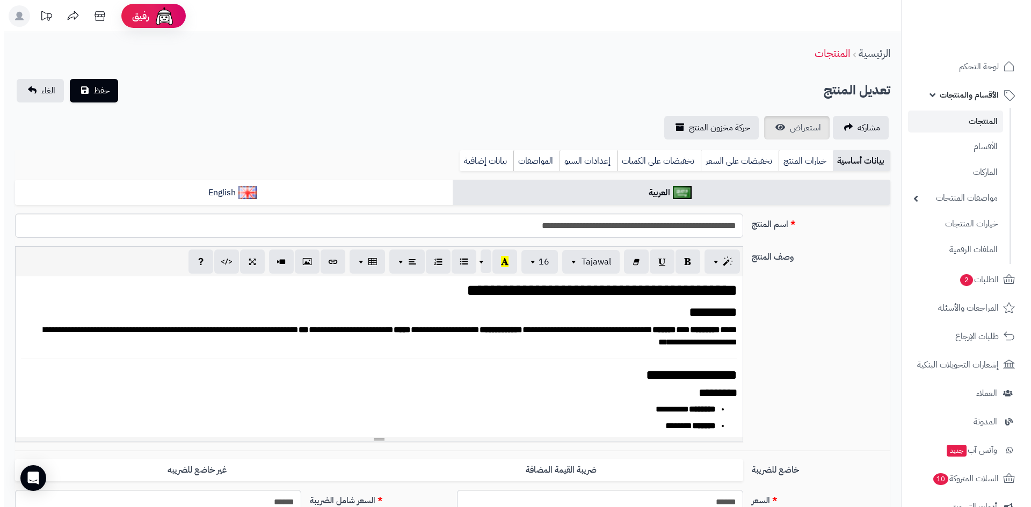
scroll to position [273, 0]
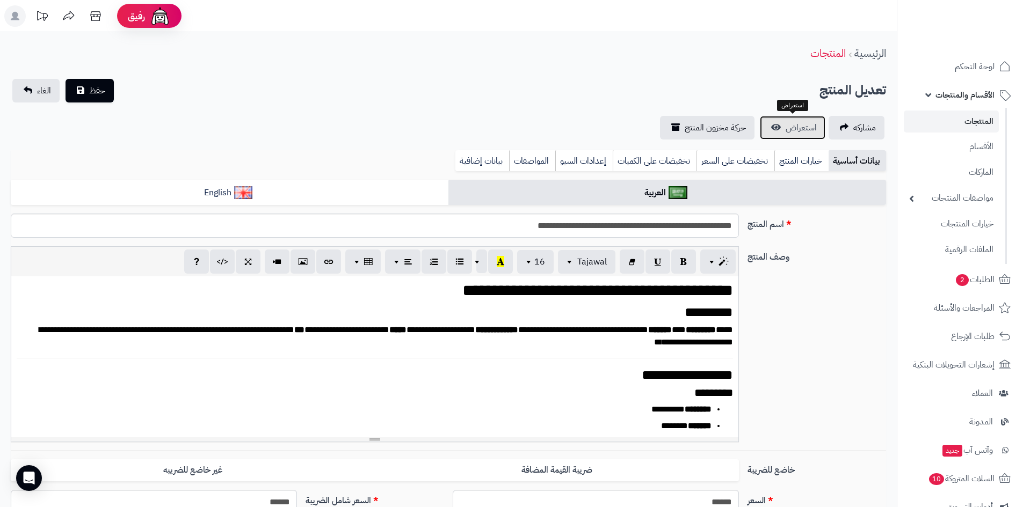
click at [807, 136] on link "استعراض" at bounding box center [792, 128] width 65 height 24
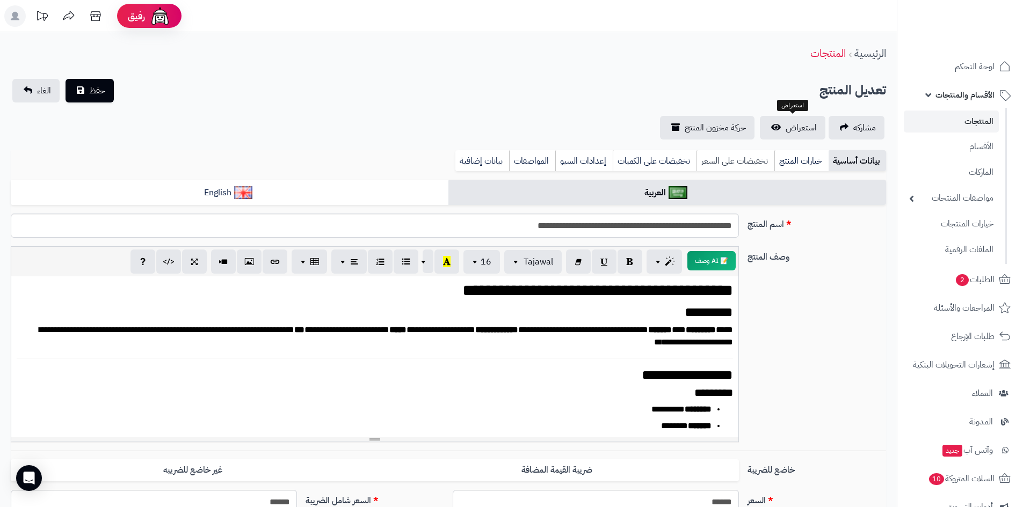
click at [711, 163] on link "تخفيضات على السعر" at bounding box center [735, 160] width 78 height 21
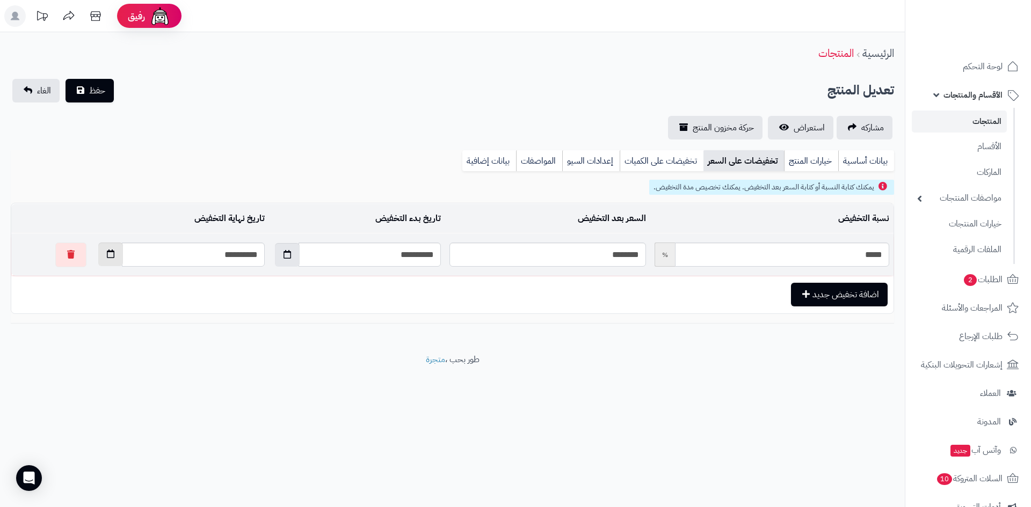
click at [107, 257] on icon "button" at bounding box center [111, 254] width 8 height 9
click at [179, 268] on td "**********" at bounding box center [180, 255] width 177 height 42
drag, startPoint x: 211, startPoint y: 256, endPoint x: 217, endPoint y: 256, distance: 5.9
click at [217, 256] on input "**********" at bounding box center [193, 255] width 143 height 24
type input "**********"
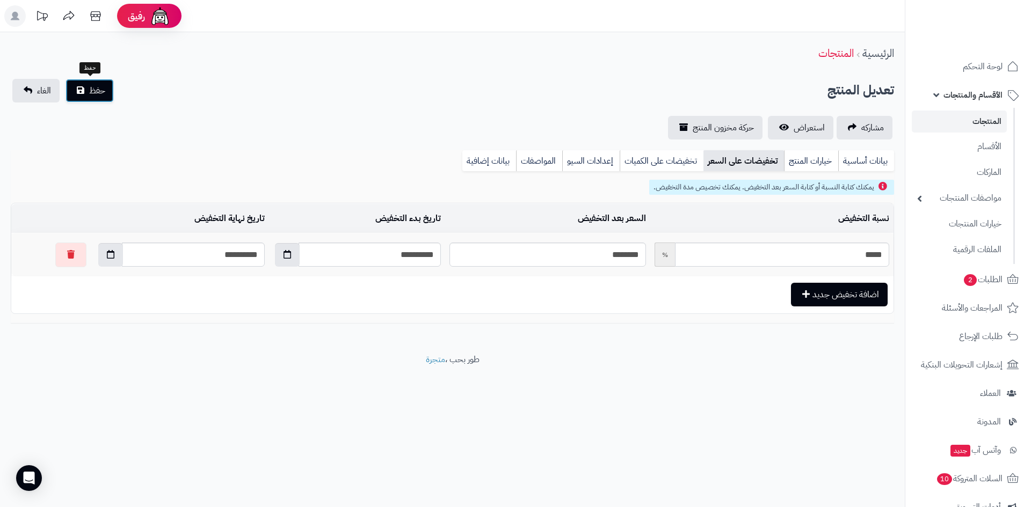
drag, startPoint x: 82, startPoint y: 88, endPoint x: 664, endPoint y: 118, distance: 582.2
click at [92, 87] on button "حفظ" at bounding box center [89, 91] width 48 height 24
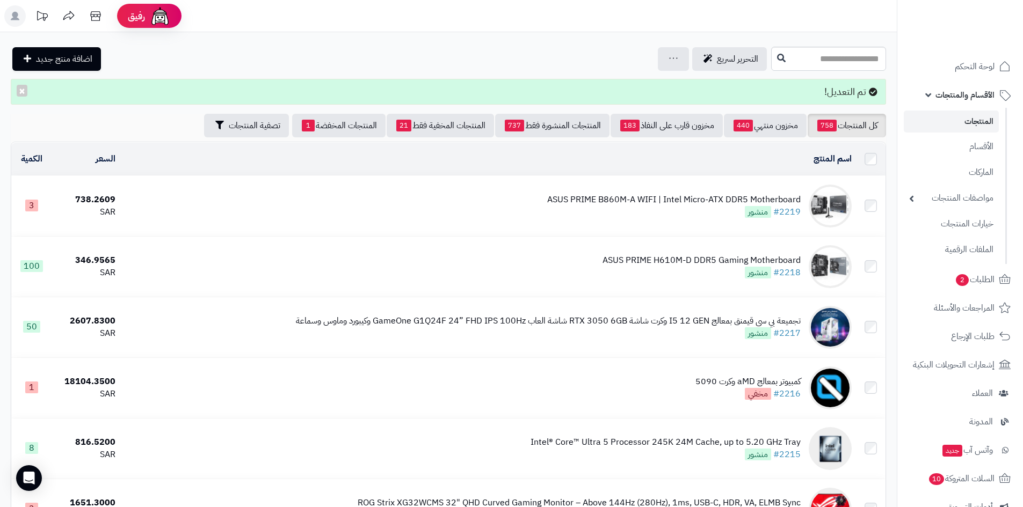
click at [961, 101] on span "الأقسام والمنتجات" at bounding box center [964, 95] width 59 height 15
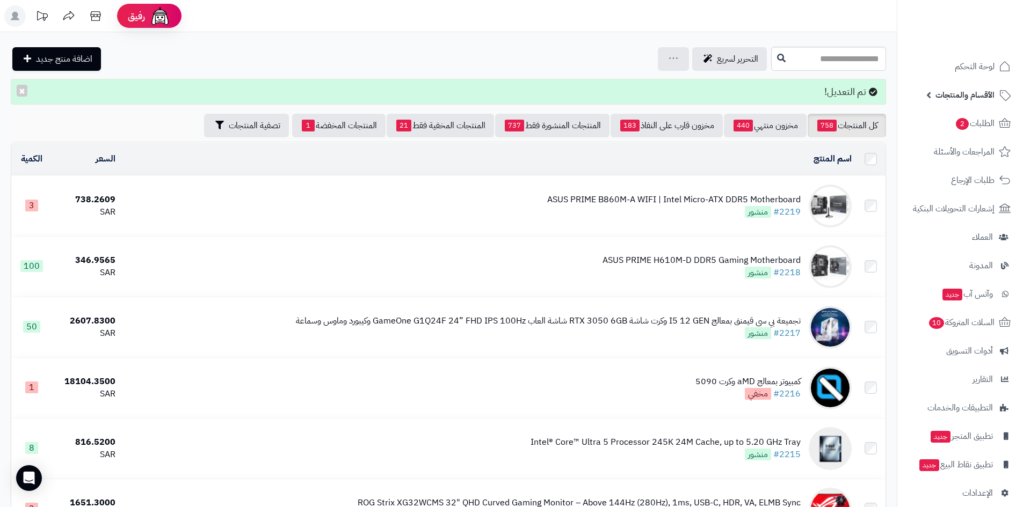
click at [959, 99] on span "الأقسام والمنتجات" at bounding box center [964, 95] width 59 height 15
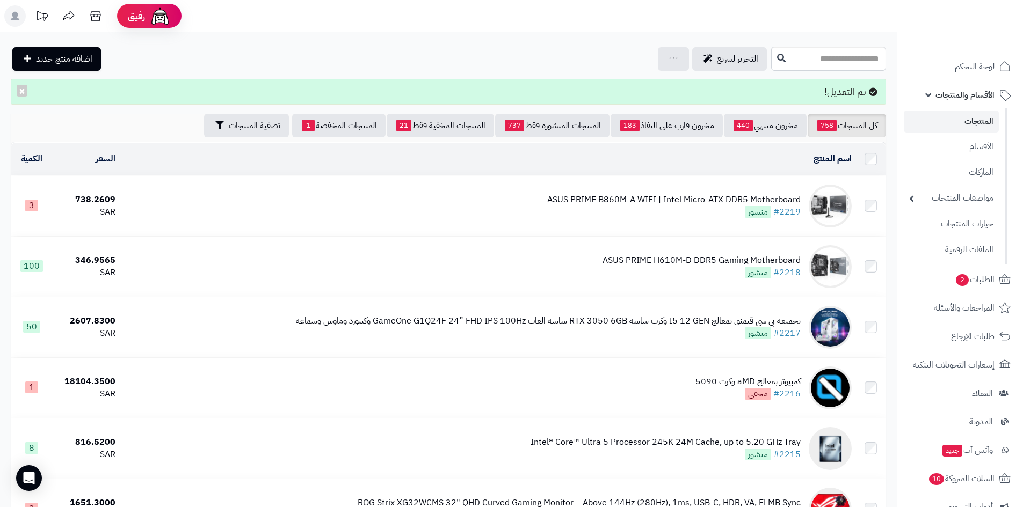
click at [959, 119] on link "المنتجات" at bounding box center [951, 122] width 95 height 22
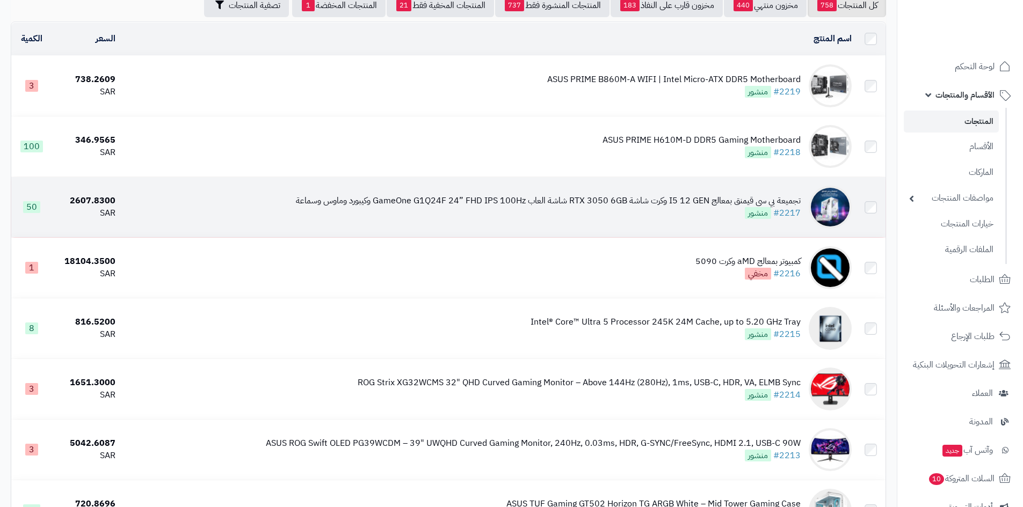
scroll to position [161, 0]
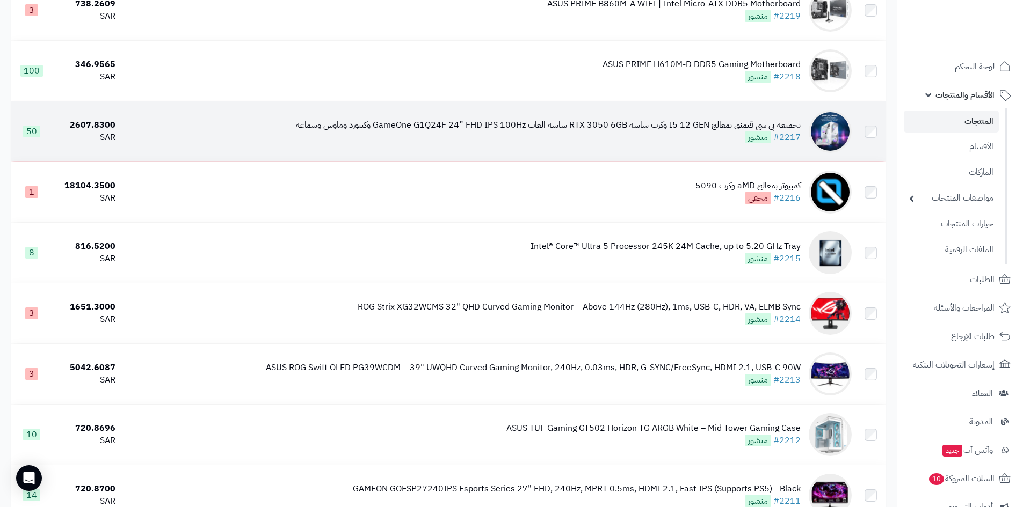
click at [662, 127] on div "تجميعة بي سي قيمنق بمعالج I5 12 GEN وكرت شاشة RTX 3050 6GB شاشة العاب GameOne G…" at bounding box center [548, 125] width 505 height 12
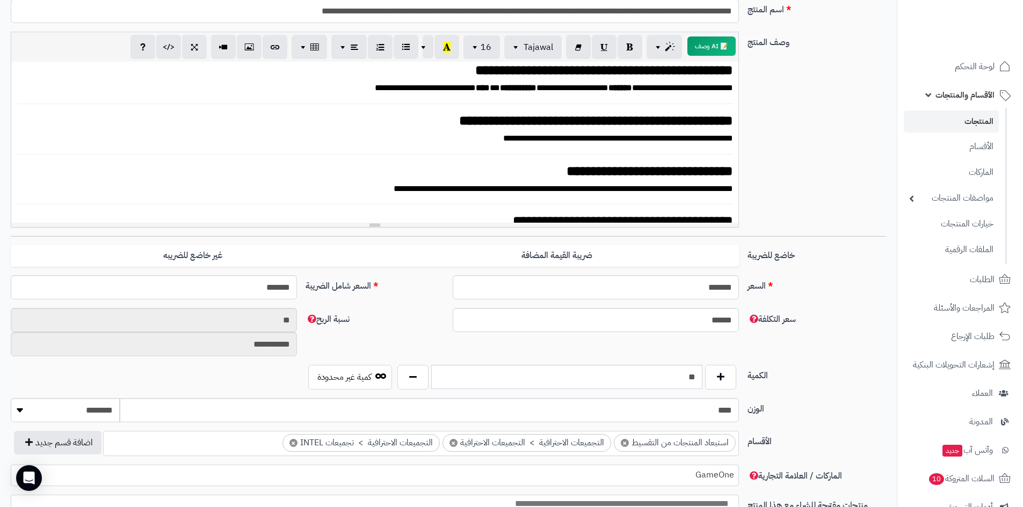
scroll to position [322, 0]
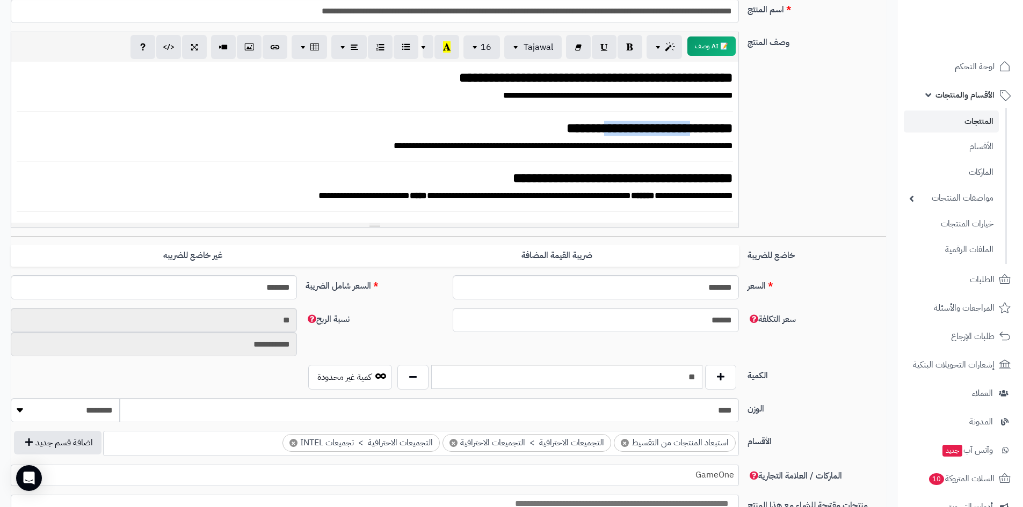
drag, startPoint x: 675, startPoint y: 133, endPoint x: 570, endPoint y: 137, distance: 105.3
click at [570, 135] on strong "**********" at bounding box center [649, 127] width 166 height 13
paste div
click at [607, 131] on strong "**********" at bounding box center [555, 127] width 354 height 13
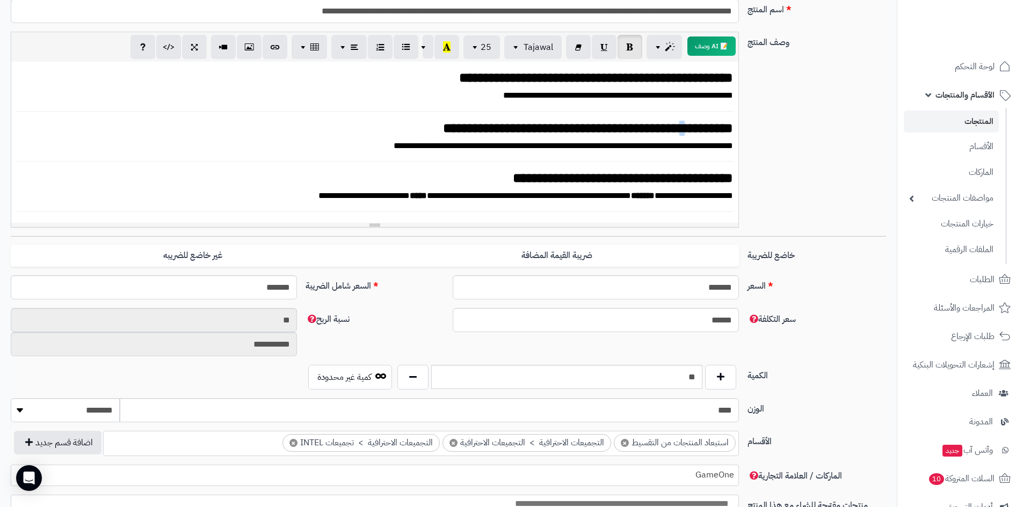
click at [675, 129] on strong "**********" at bounding box center [588, 127] width 290 height 13
click at [459, 126] on strong "**********" at bounding box center [596, 127] width 274 height 13
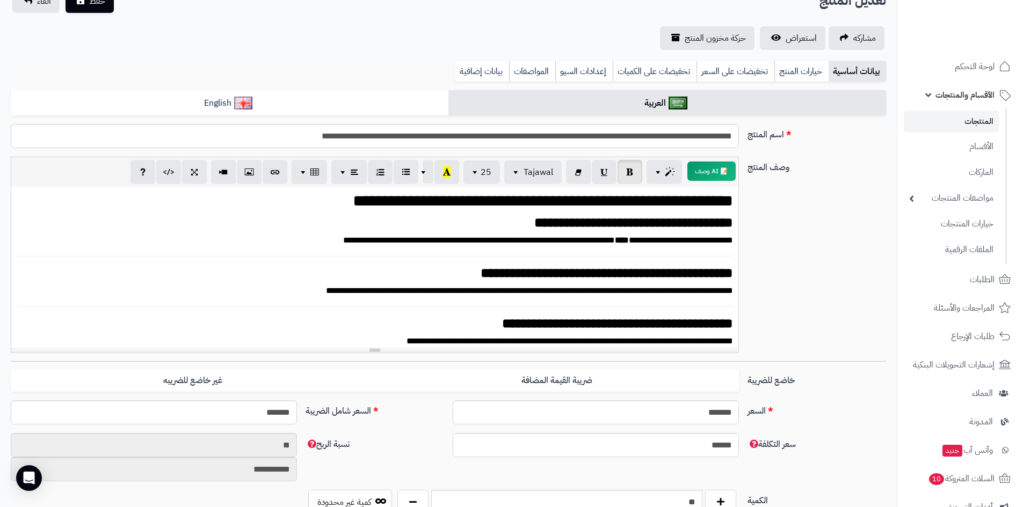
scroll to position [54, 0]
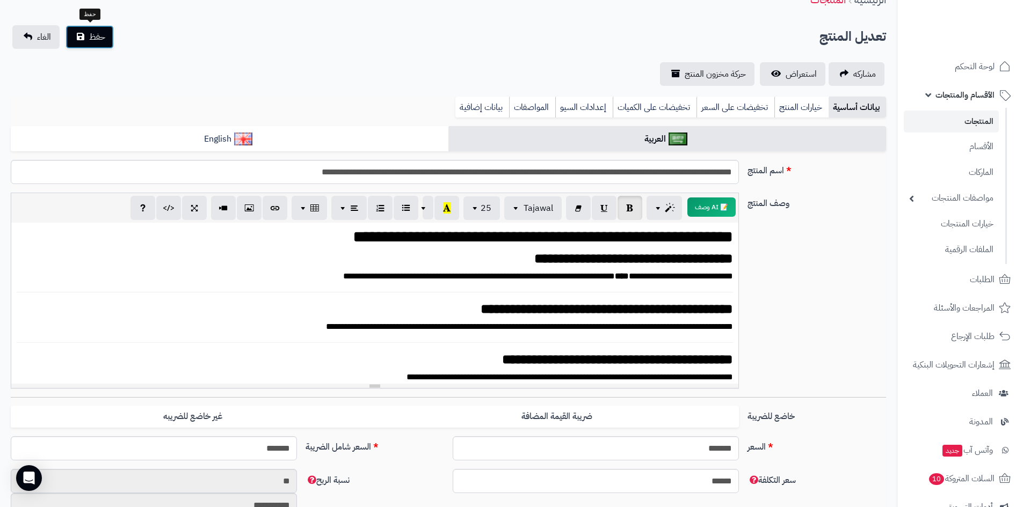
drag, startPoint x: 99, startPoint y: 37, endPoint x: 140, endPoint y: 36, distance: 40.8
click at [99, 37] on span "حفظ" at bounding box center [97, 37] width 16 height 13
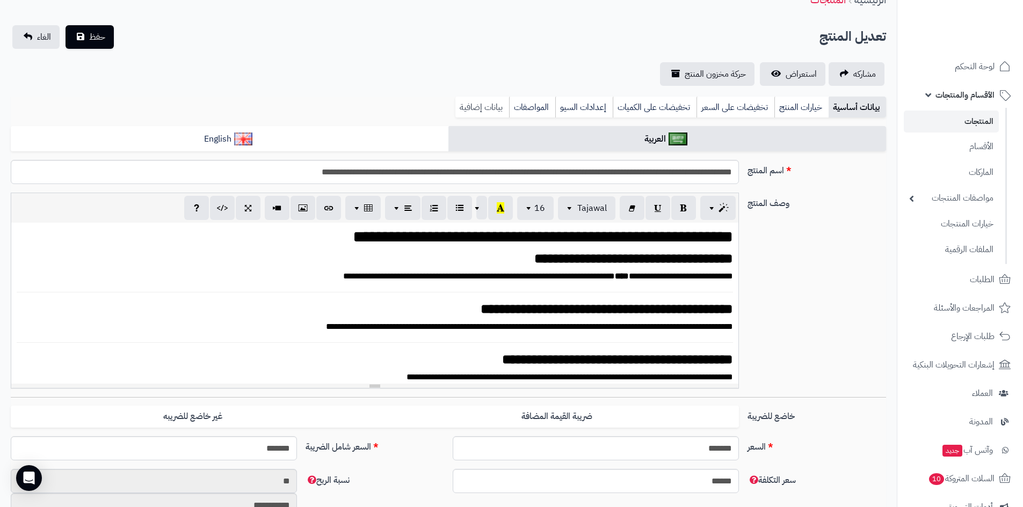
scroll to position [24, 0]
click at [482, 101] on link "بيانات إضافية" at bounding box center [482, 107] width 54 height 21
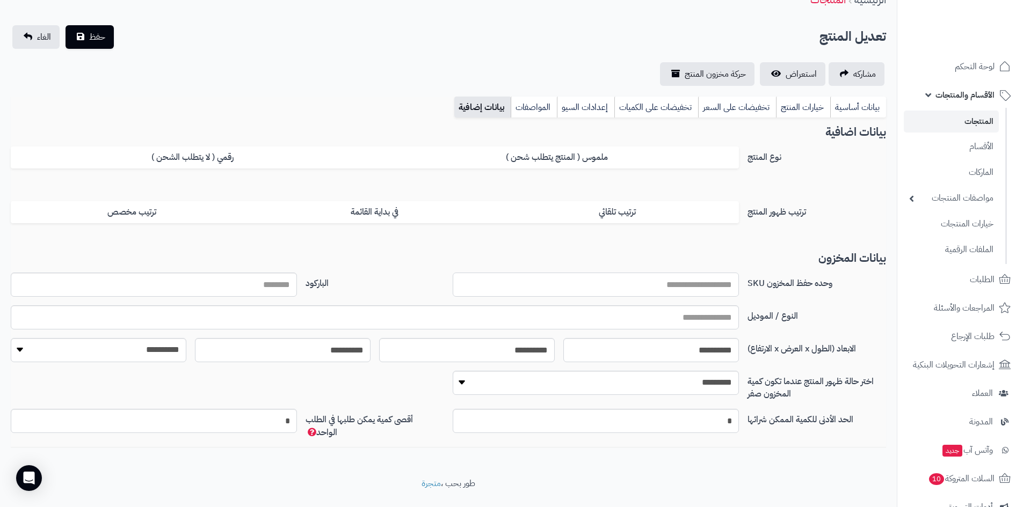
click at [661, 290] on input "وحده حفظ المخزون SKU" at bounding box center [596, 285] width 286 height 24
type input "***"
click at [99, 28] on button "حفظ" at bounding box center [89, 37] width 48 height 24
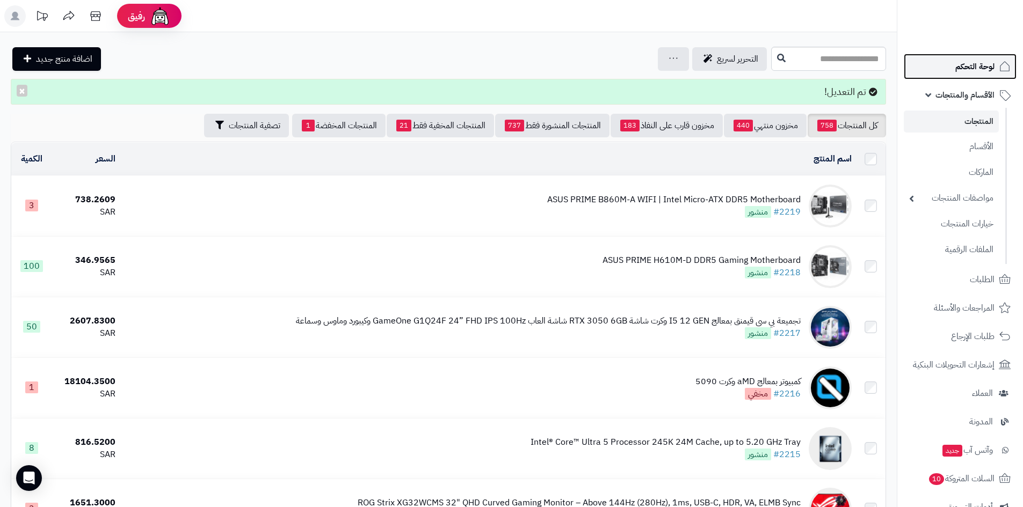
click at [946, 59] on link "لوحة التحكم" at bounding box center [960, 67] width 113 height 26
